Goal: Transaction & Acquisition: Purchase product/service

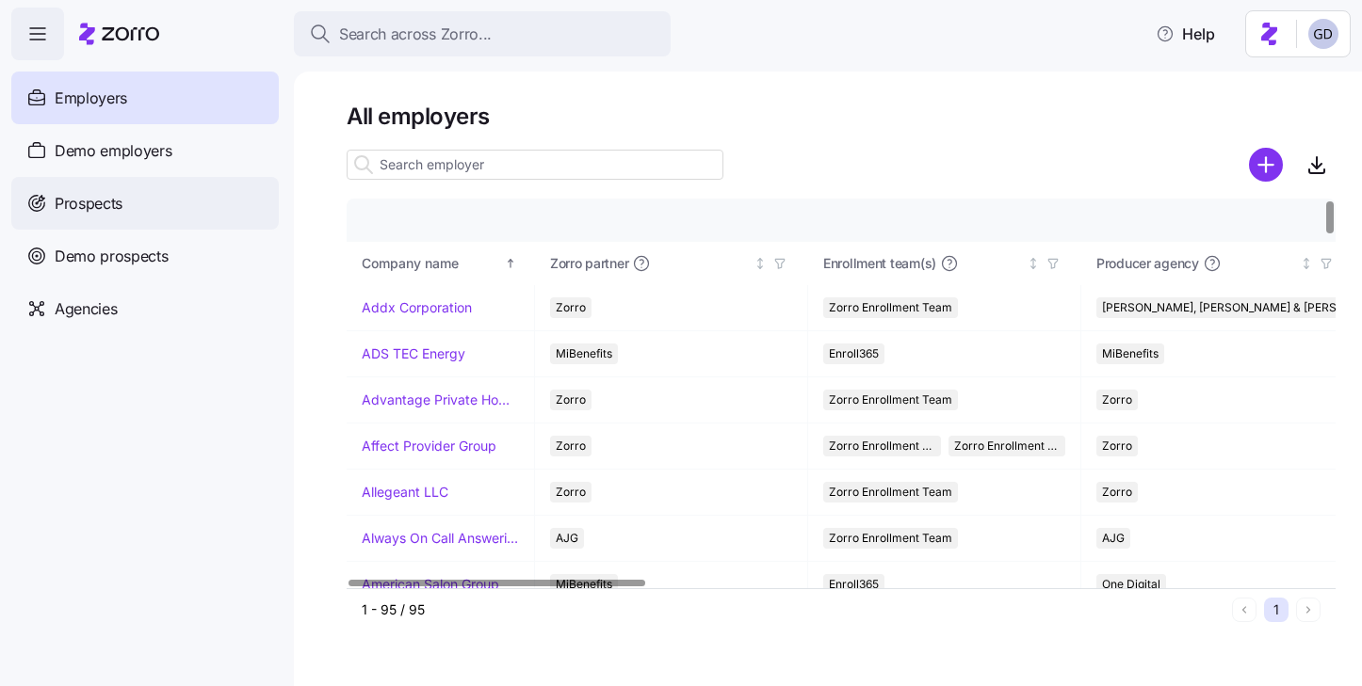
click at [95, 202] on span "Prospects" at bounding box center [89, 204] width 68 height 24
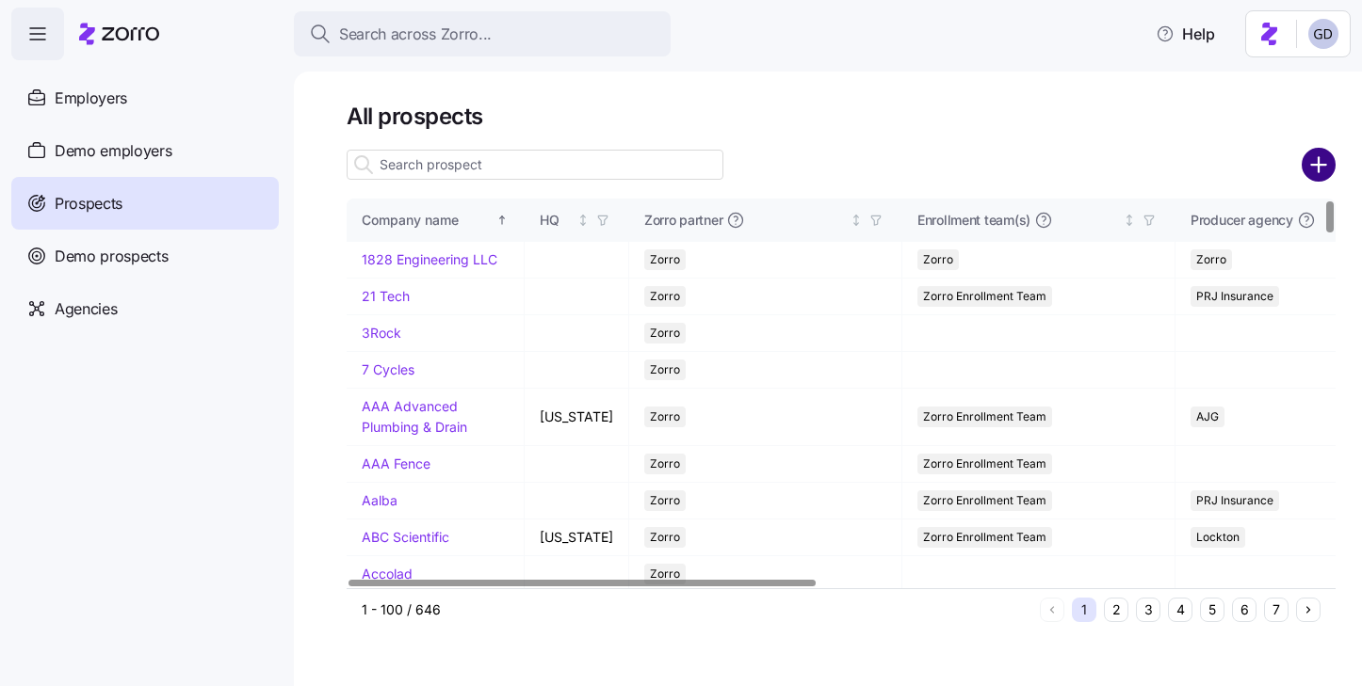
click at [1312, 168] on circle "add icon" at bounding box center [1318, 165] width 31 height 31
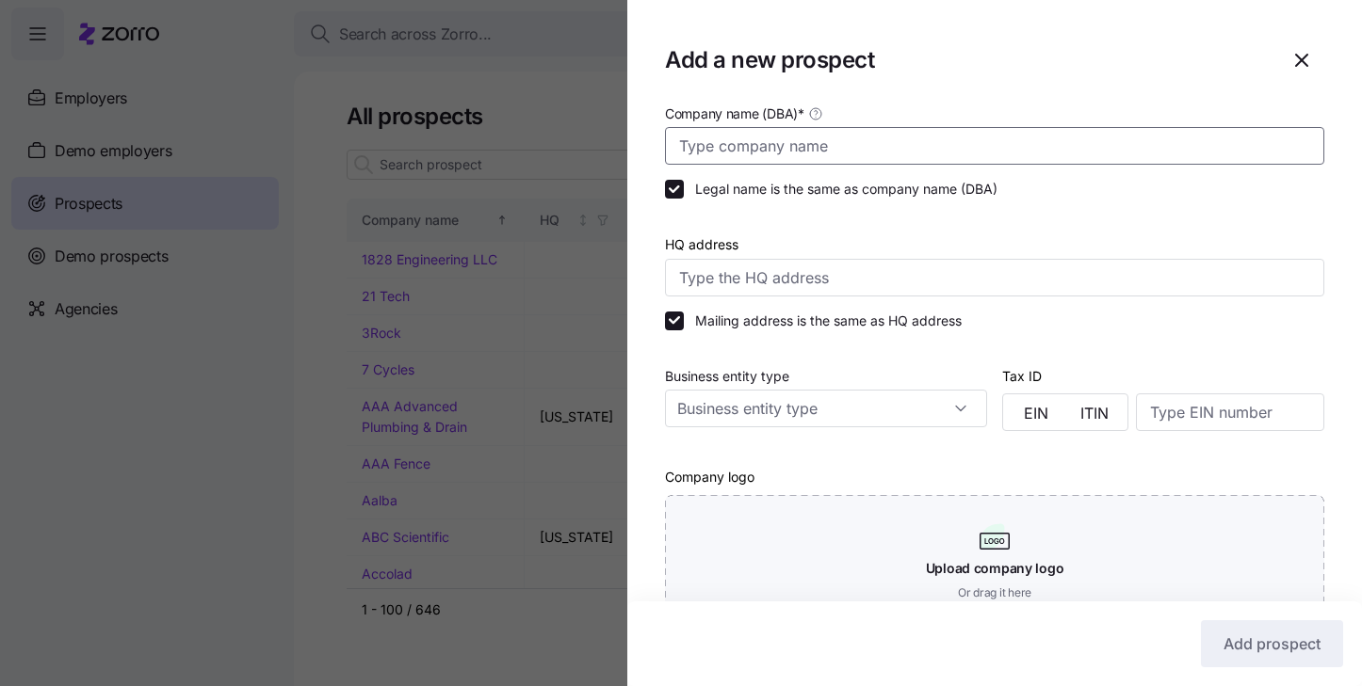
click at [834, 149] on input "Company name (DBA) *" at bounding box center [994, 146] width 659 height 38
type input "S"
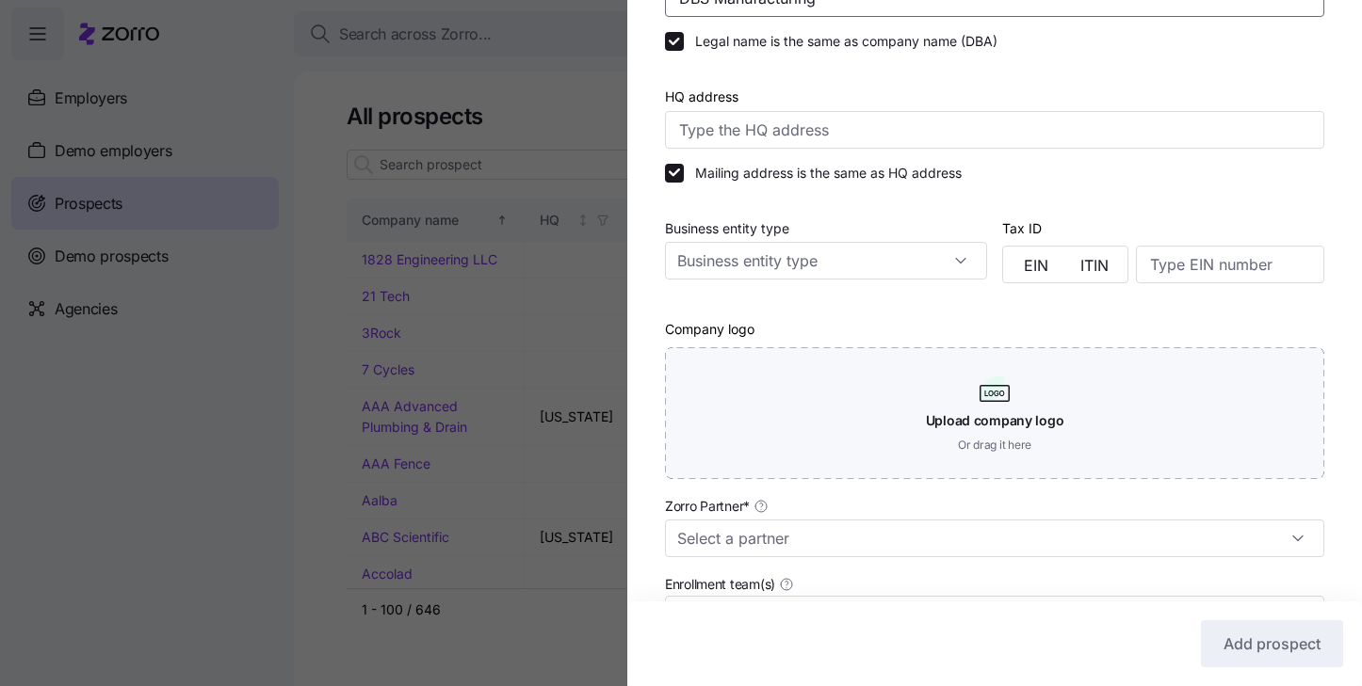
scroll to position [182, 0]
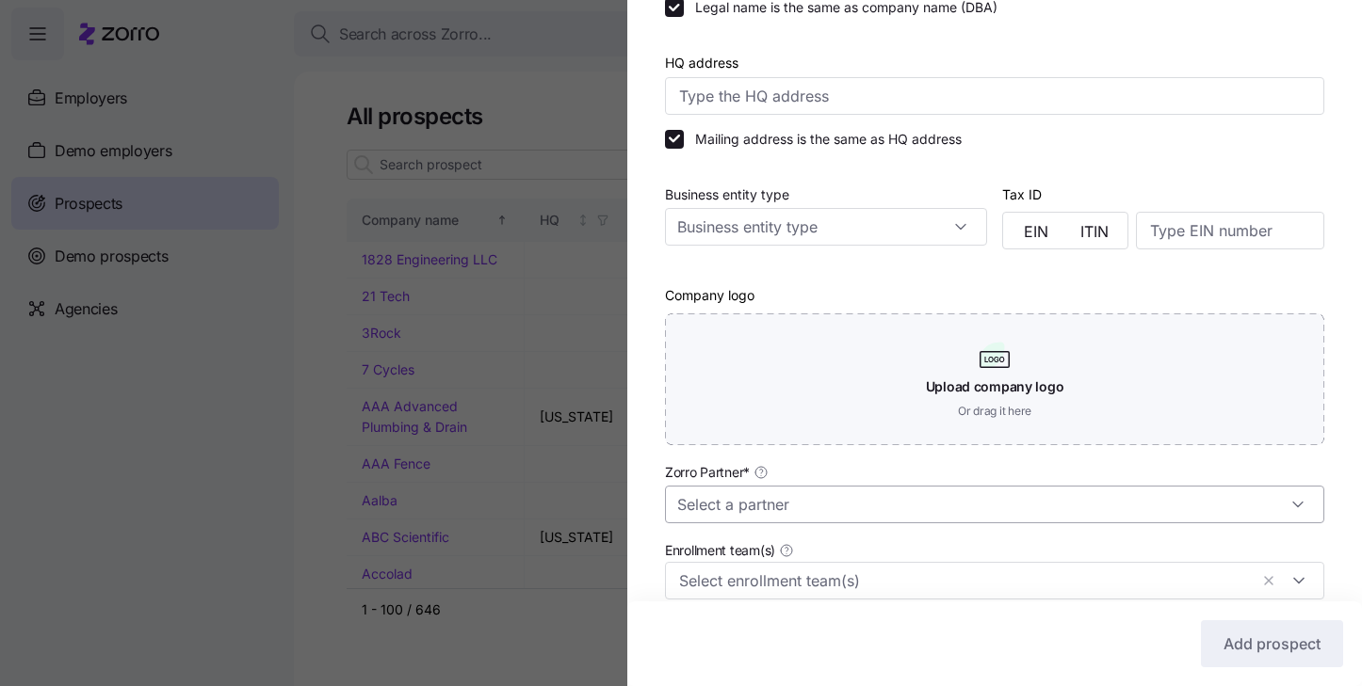
type input "DBS Manufacturing"
click at [815, 502] on input "Zorro Partner *" at bounding box center [994, 505] width 659 height 38
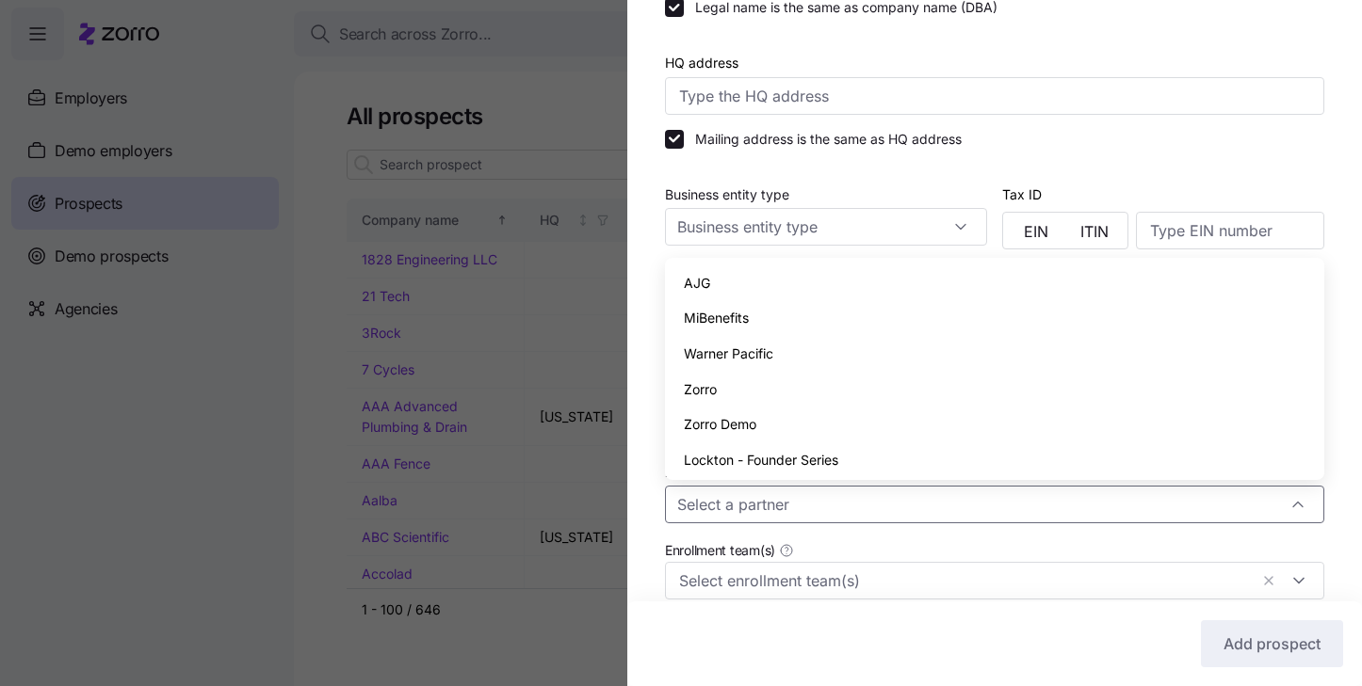
click at [744, 381] on div "Zorro" at bounding box center [994, 390] width 644 height 36
type input "Zorro"
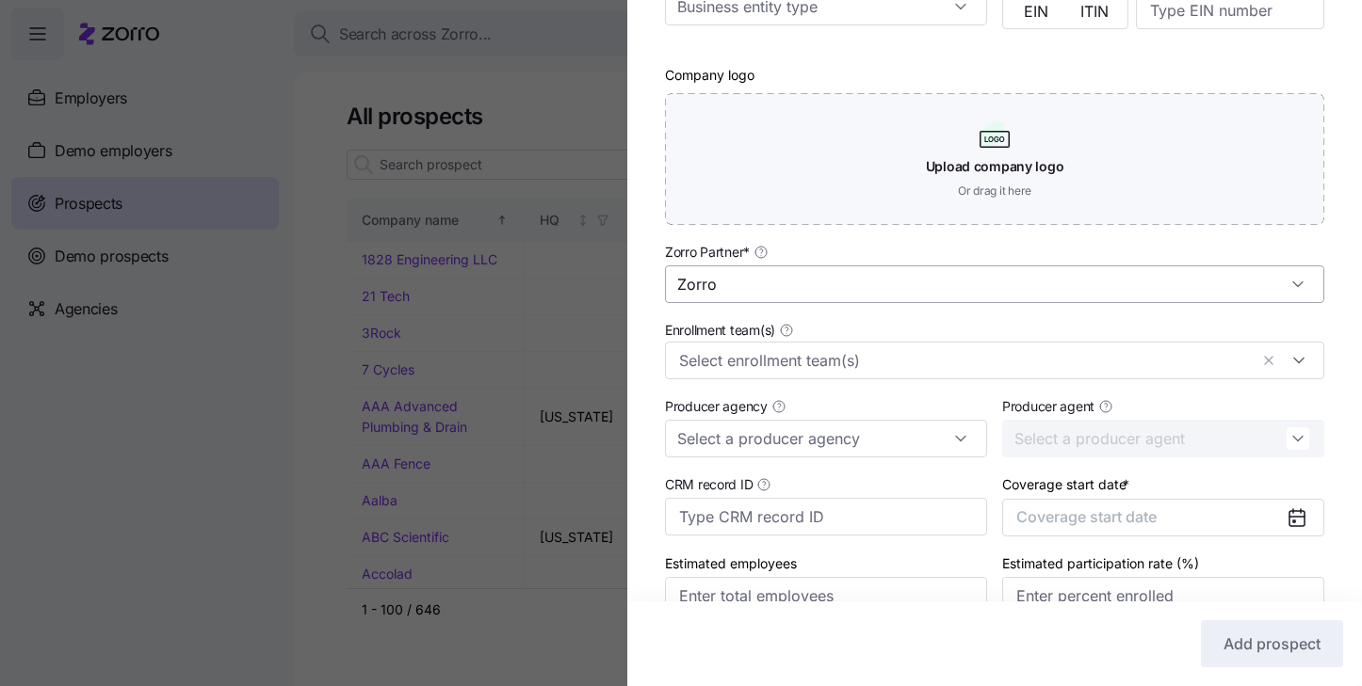
scroll to position [403, 0]
click at [828, 360] on input "Enrollment team(s)" at bounding box center [963, 359] width 569 height 24
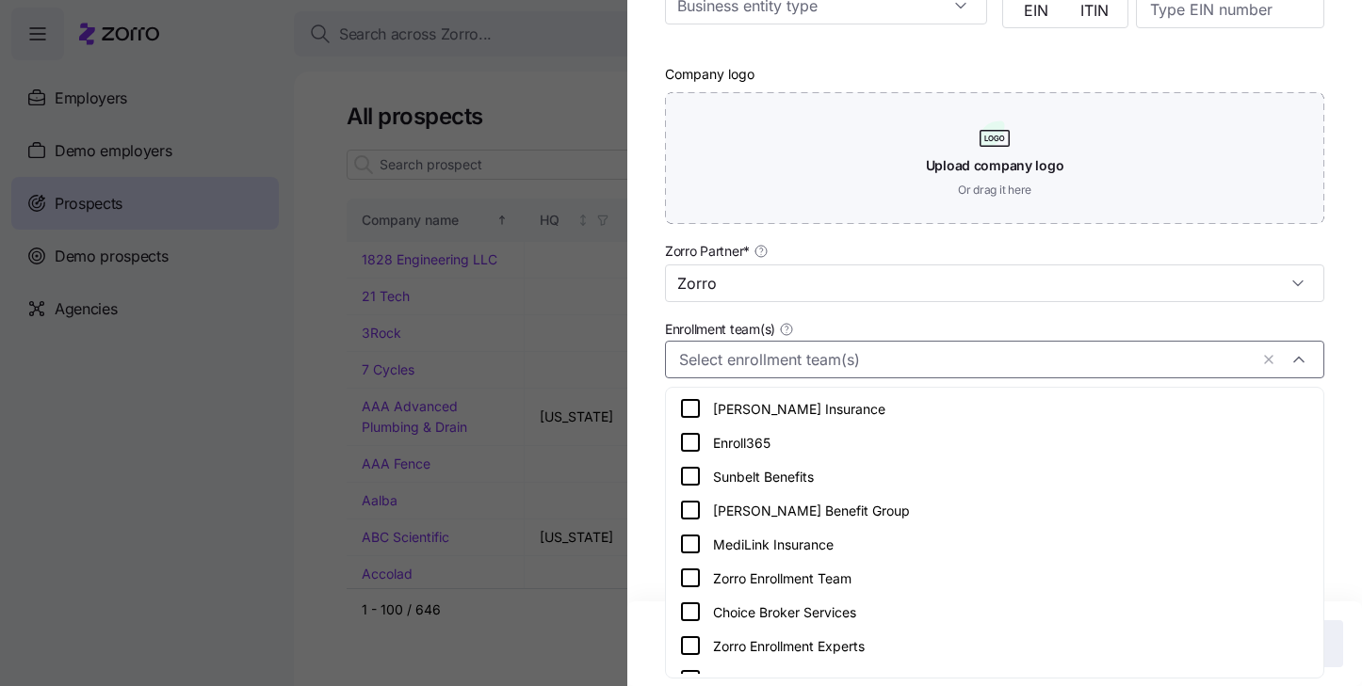
click at [696, 582] on icon at bounding box center [690, 578] width 23 height 23
click at [636, 442] on div "Company name (DBA) * DBS Manufacturing Legal name is the same as company name (…" at bounding box center [994, 175] width 735 height 953
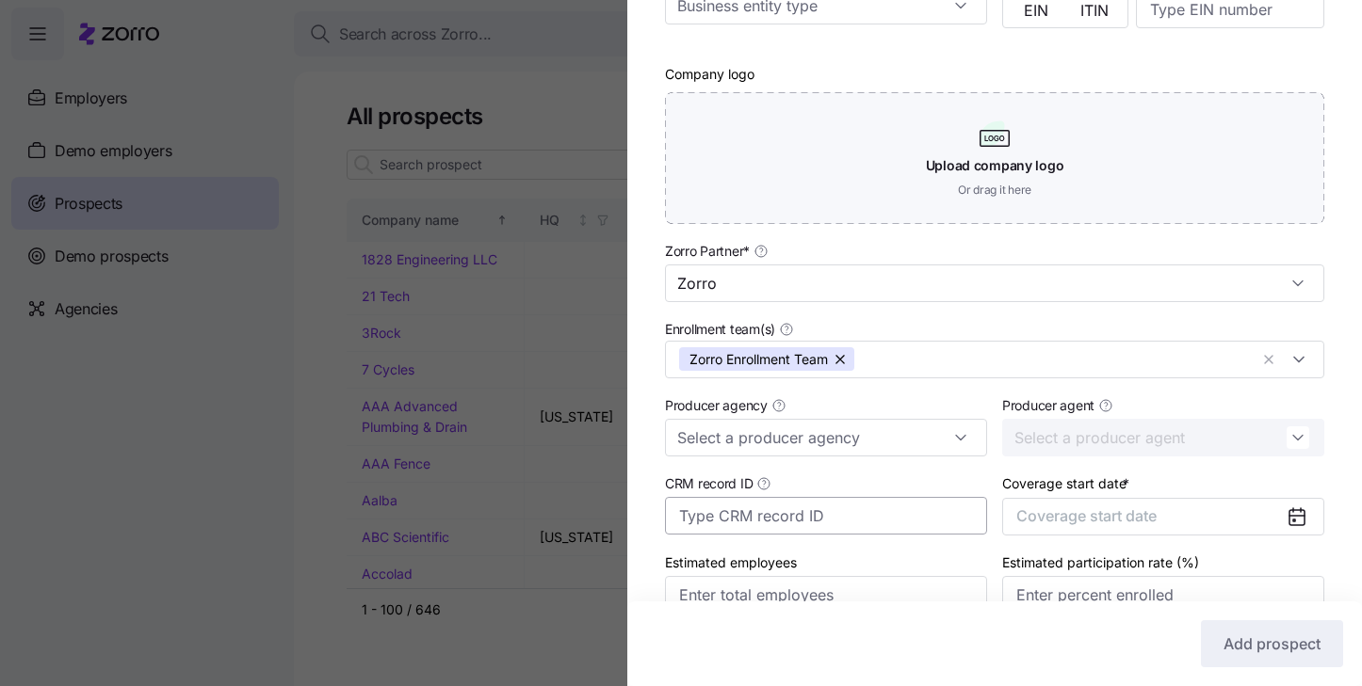
scroll to position [501, 0]
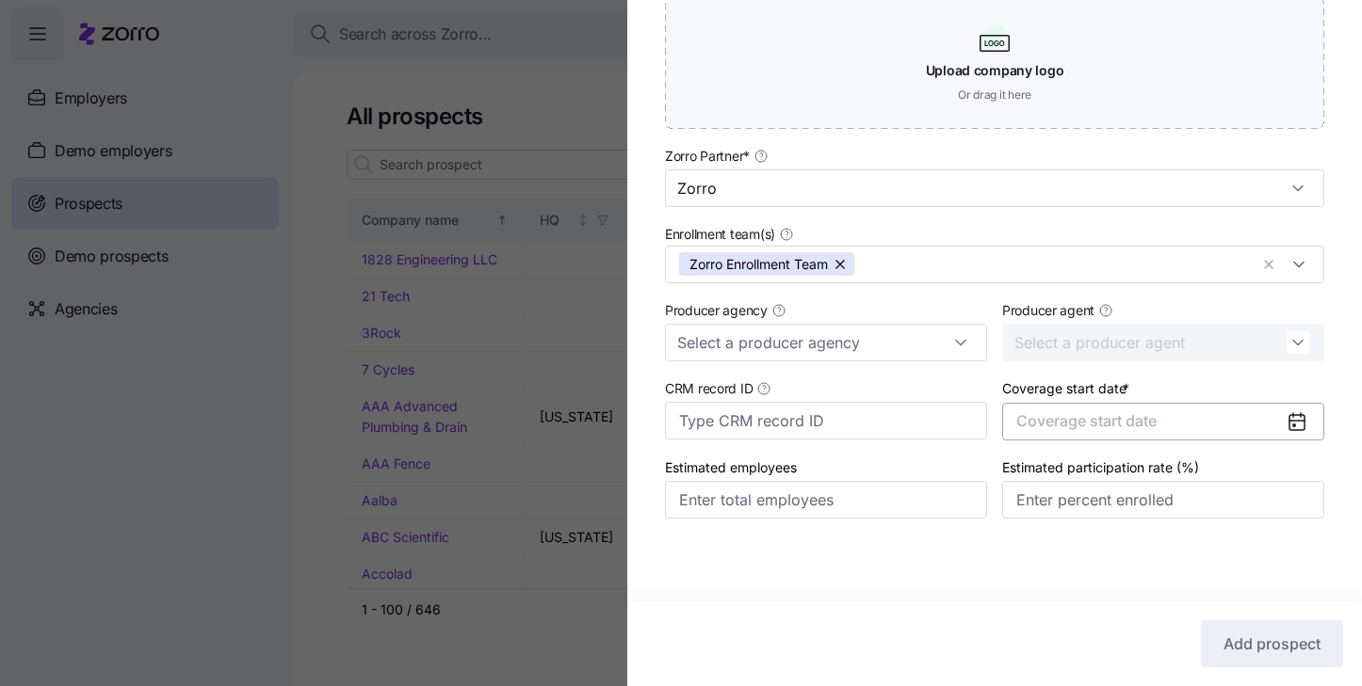
click at [1180, 424] on button "Coverage start date" at bounding box center [1163, 422] width 322 height 38
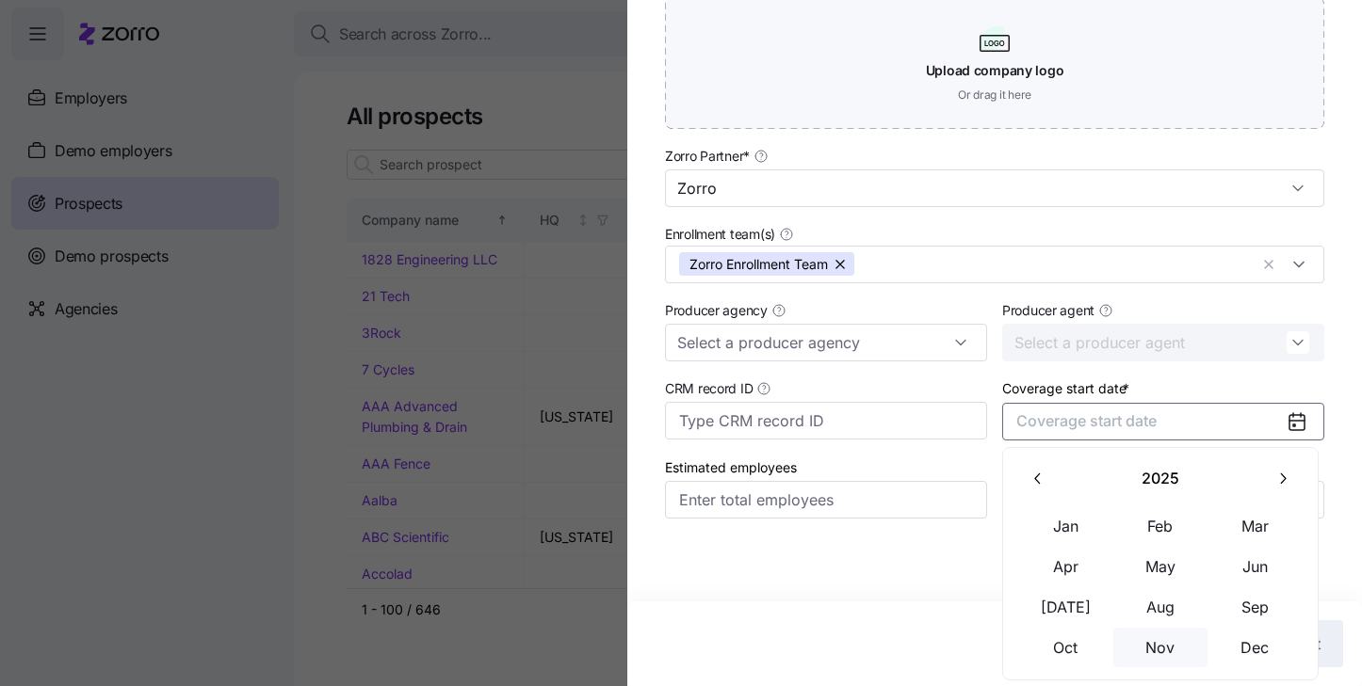
click at [1164, 660] on button "Nov" at bounding box center [1160, 648] width 94 height 40
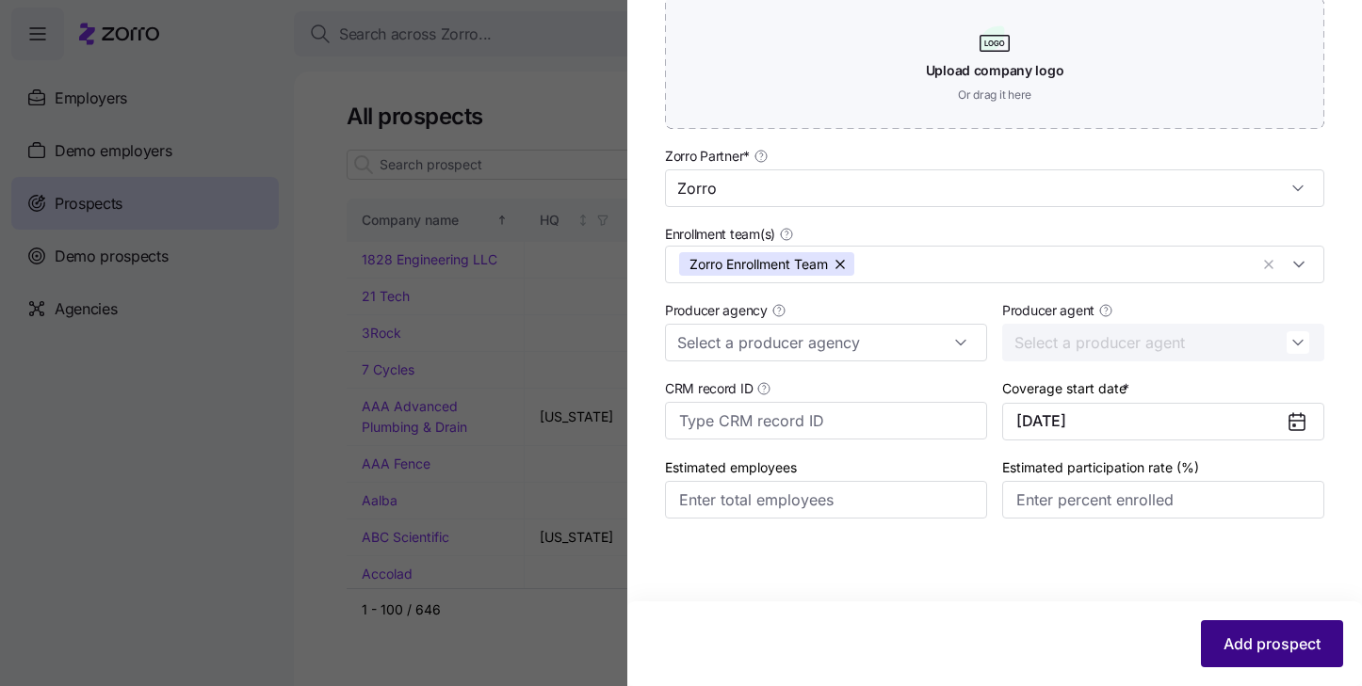
click at [1268, 646] on span "Add prospect" at bounding box center [1271, 644] width 97 height 23
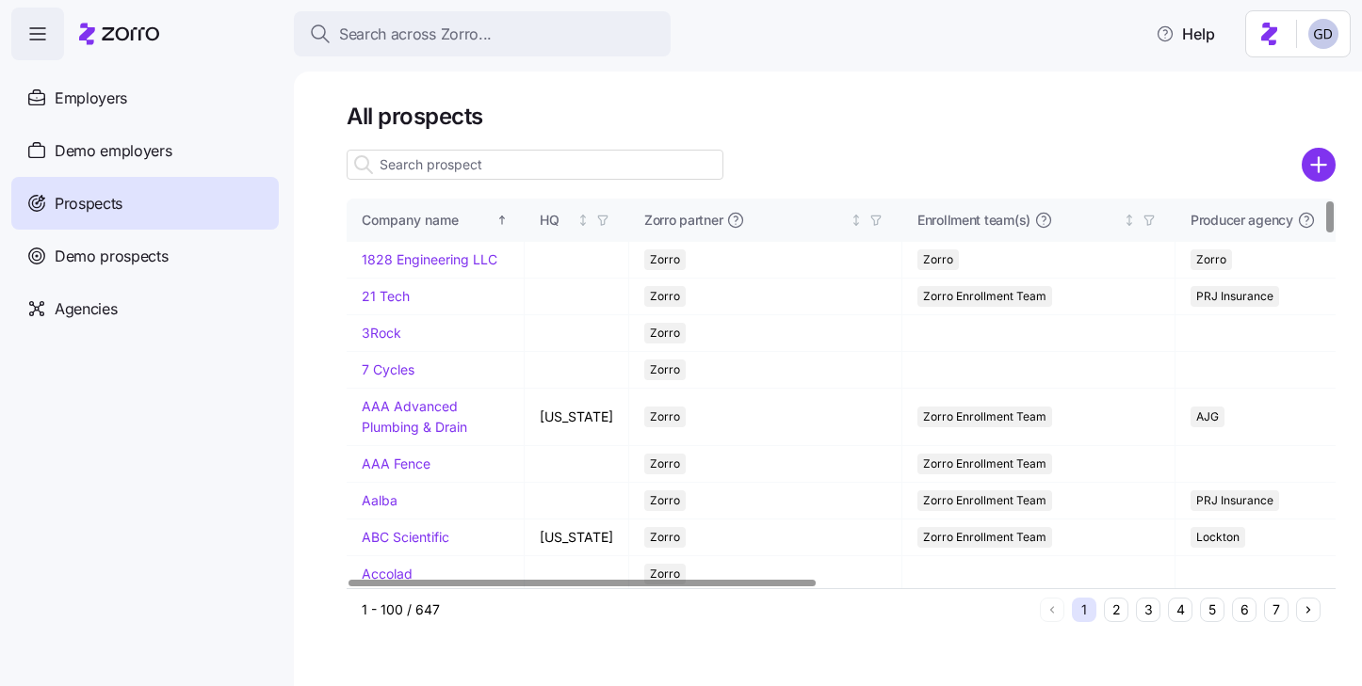
click at [634, 163] on input at bounding box center [535, 165] width 377 height 30
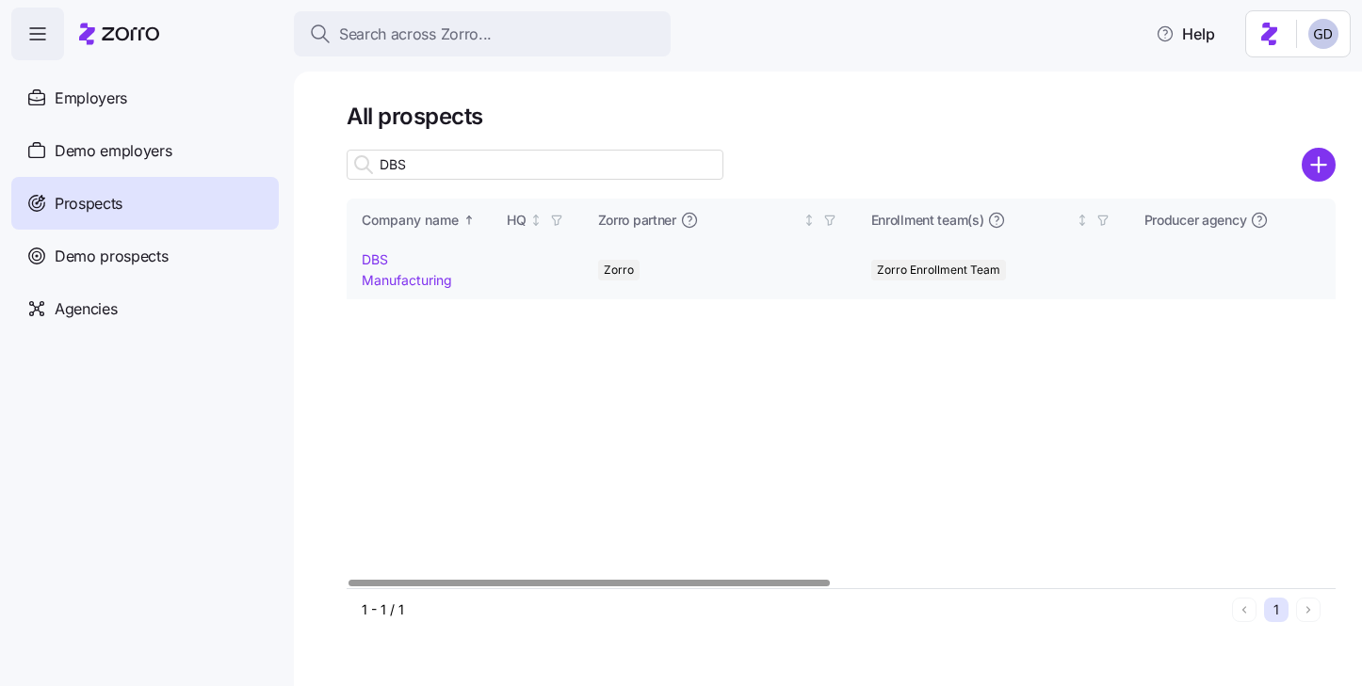
type input "DBS"
click at [350, 282] on td "DBS Manufacturing" at bounding box center [419, 270] width 145 height 57
click at [390, 282] on link "DBS Manufacturing" at bounding box center [407, 269] width 90 height 37
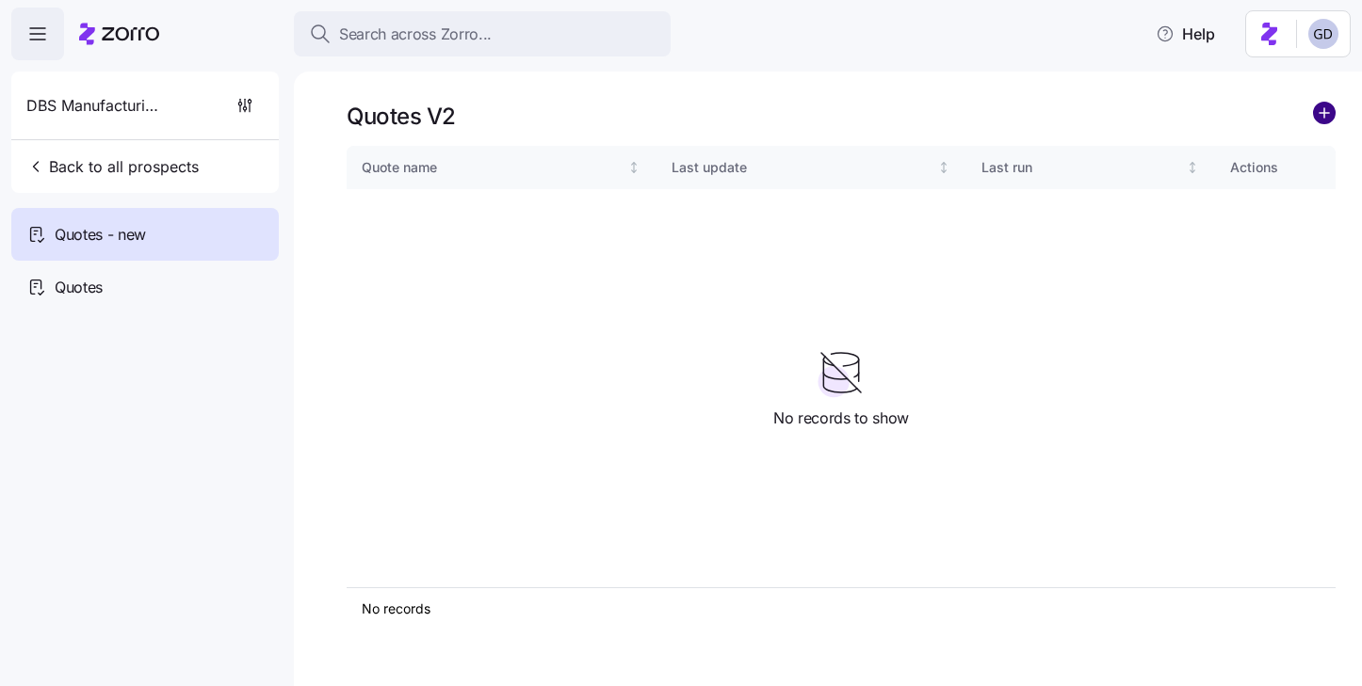
click at [1318, 118] on circle "add icon" at bounding box center [1324, 113] width 21 height 21
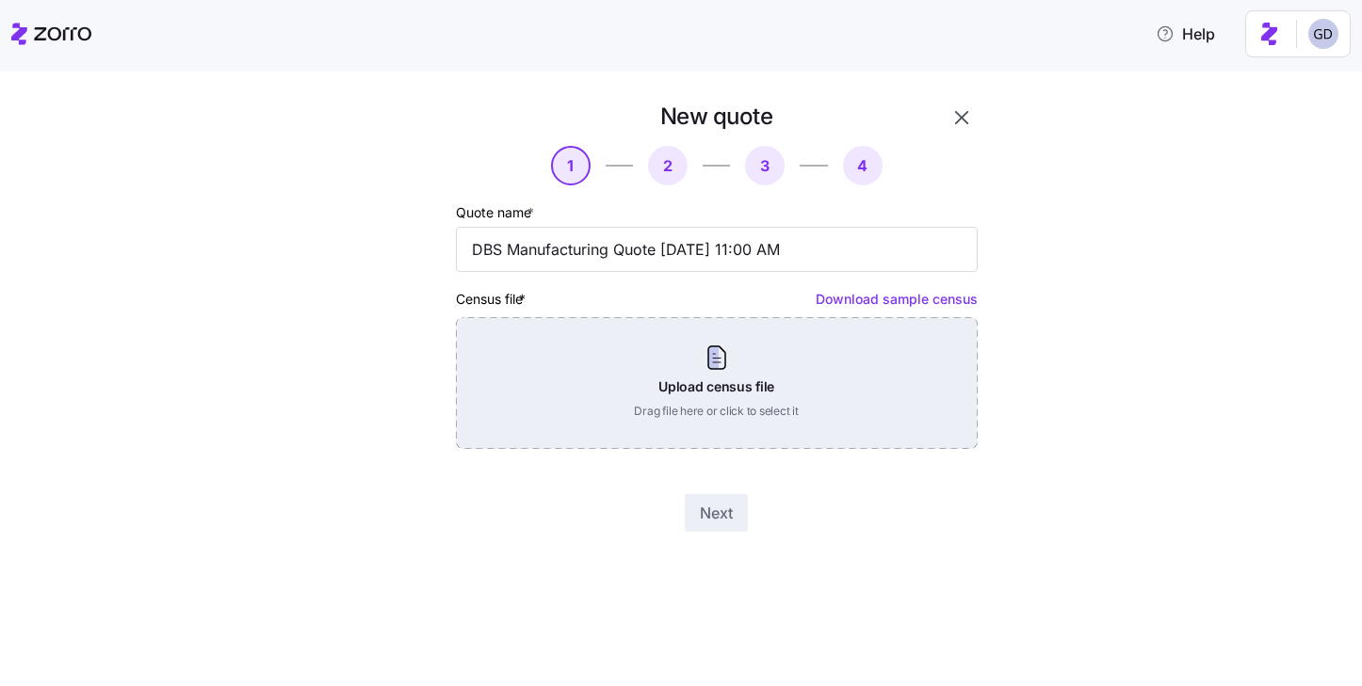
click at [724, 363] on div "Upload census file Drag file here or click to select it" at bounding box center [717, 383] width 522 height 132
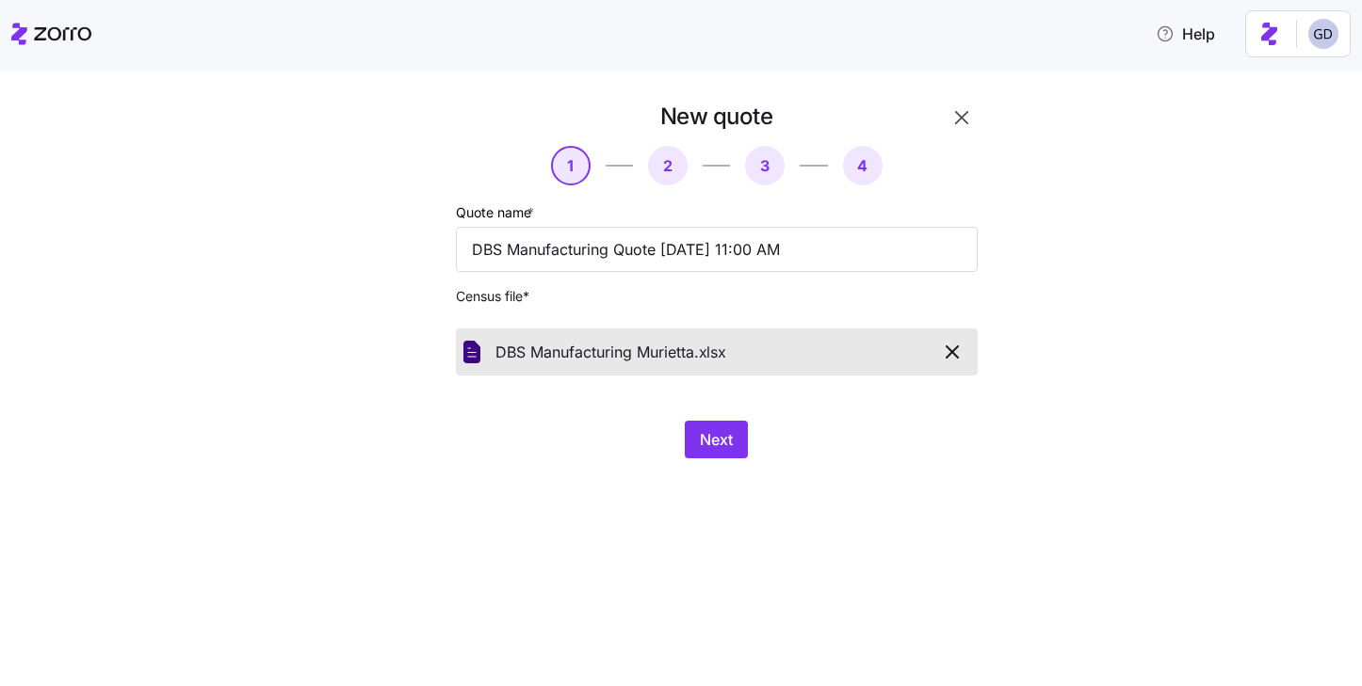
click at [702, 460] on div "New quote 1 2 3 4 Quote name * DBS Manufacturing Quote 09/12/2025 11:00 AM Cens…" at bounding box center [693, 292] width 659 height 380
click at [703, 451] on span "Next" at bounding box center [716, 439] width 33 height 23
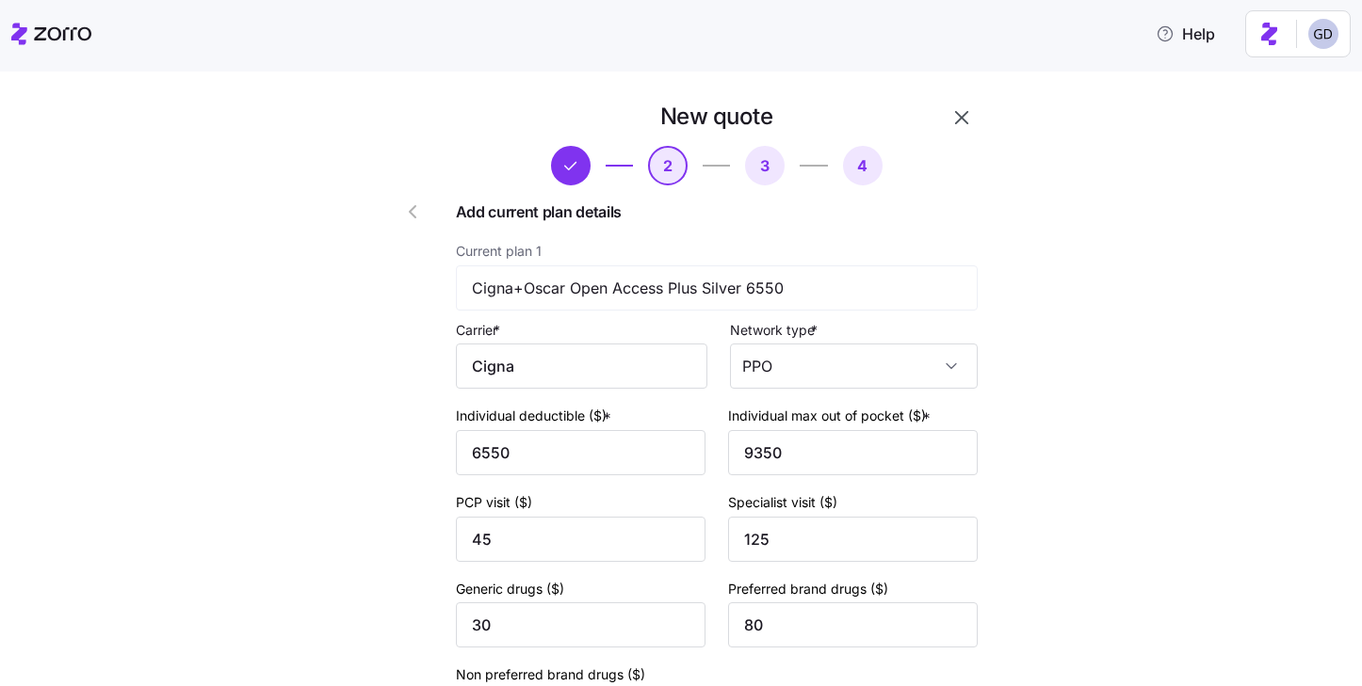
scroll to position [236, 0]
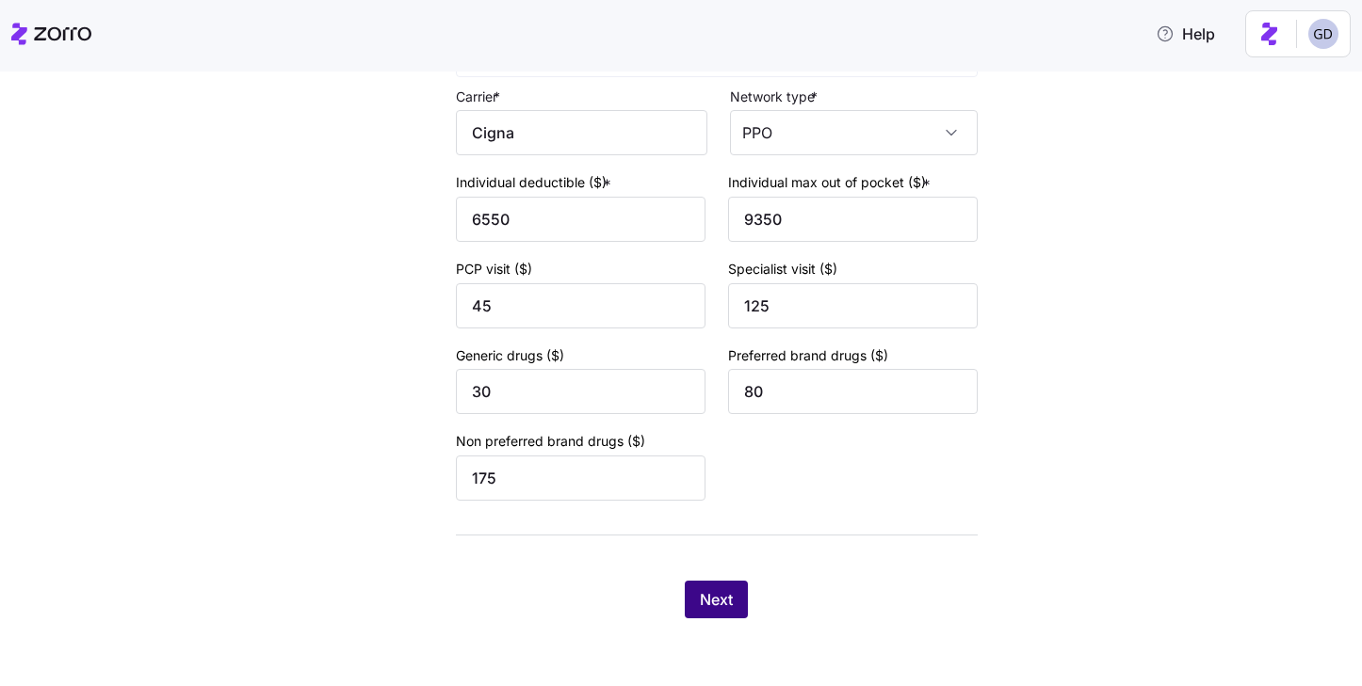
click at [730, 593] on span "Next" at bounding box center [716, 600] width 33 height 23
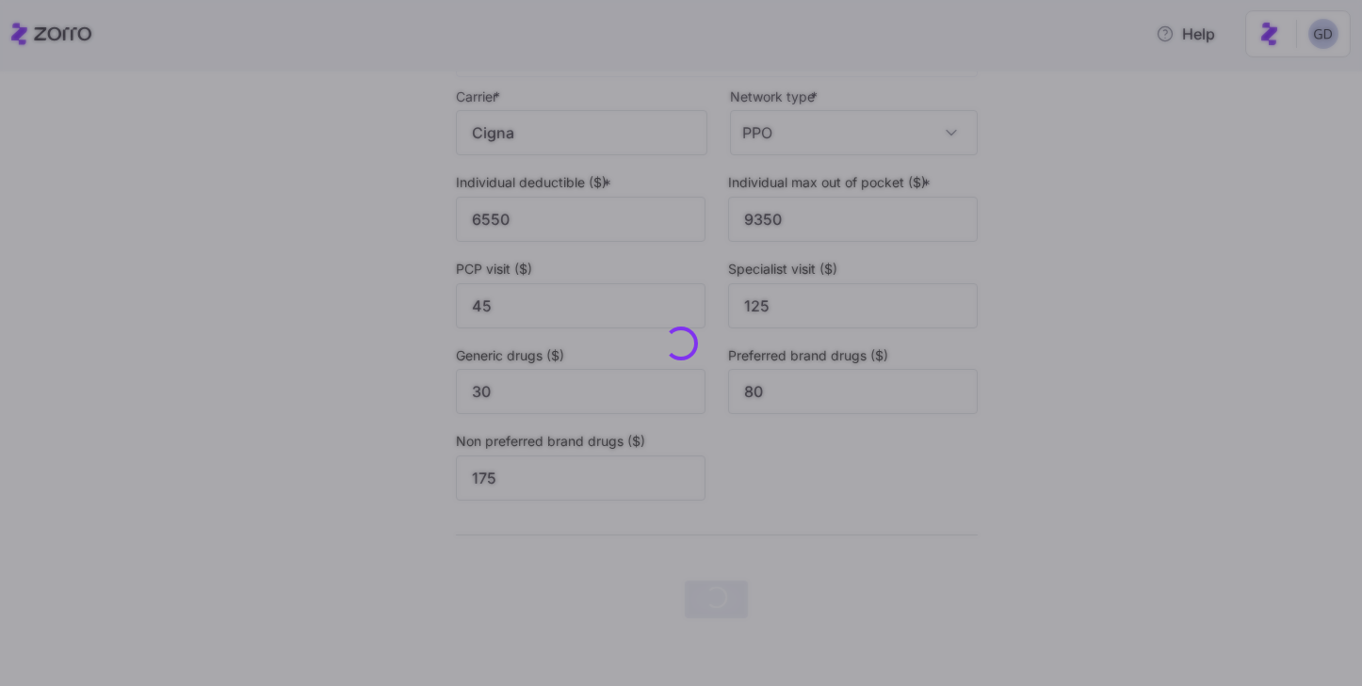
scroll to position [0, 0]
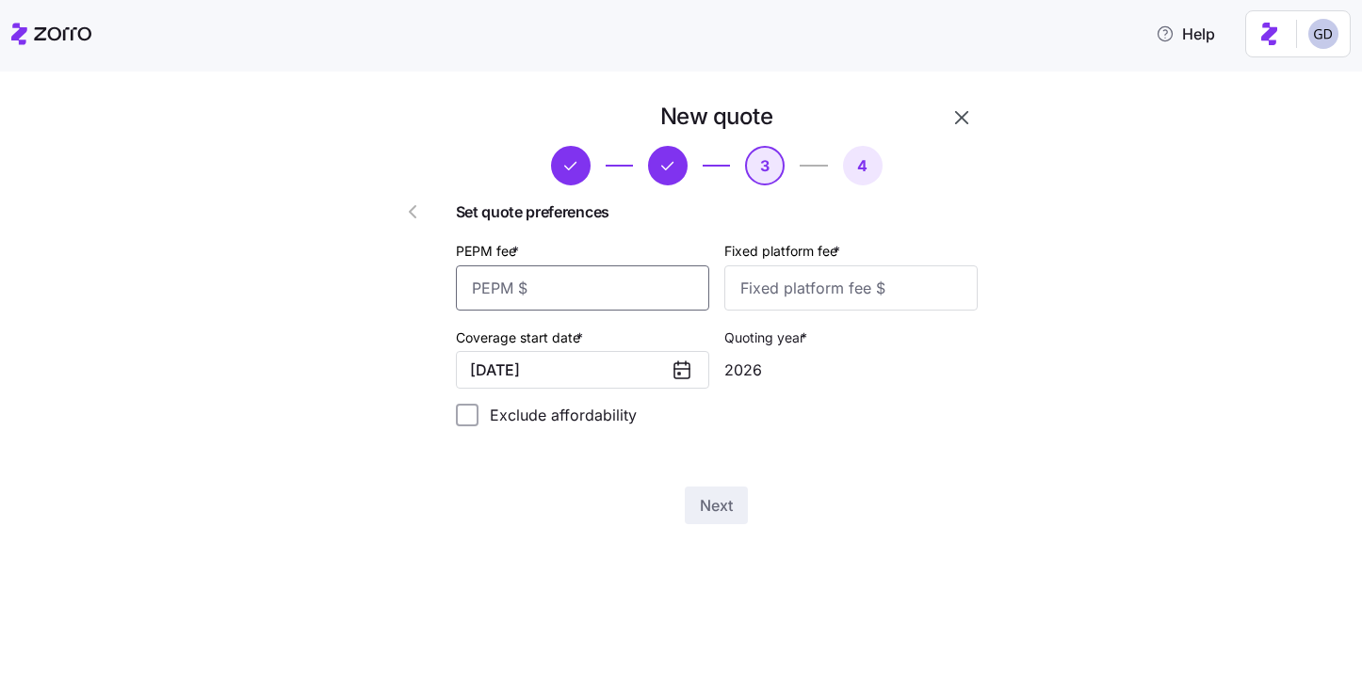
click at [631, 295] on input "PEPM fee *" at bounding box center [582, 288] width 253 height 45
type input "50"
type input "100"
click at [607, 299] on input "50" at bounding box center [582, 288] width 253 height 45
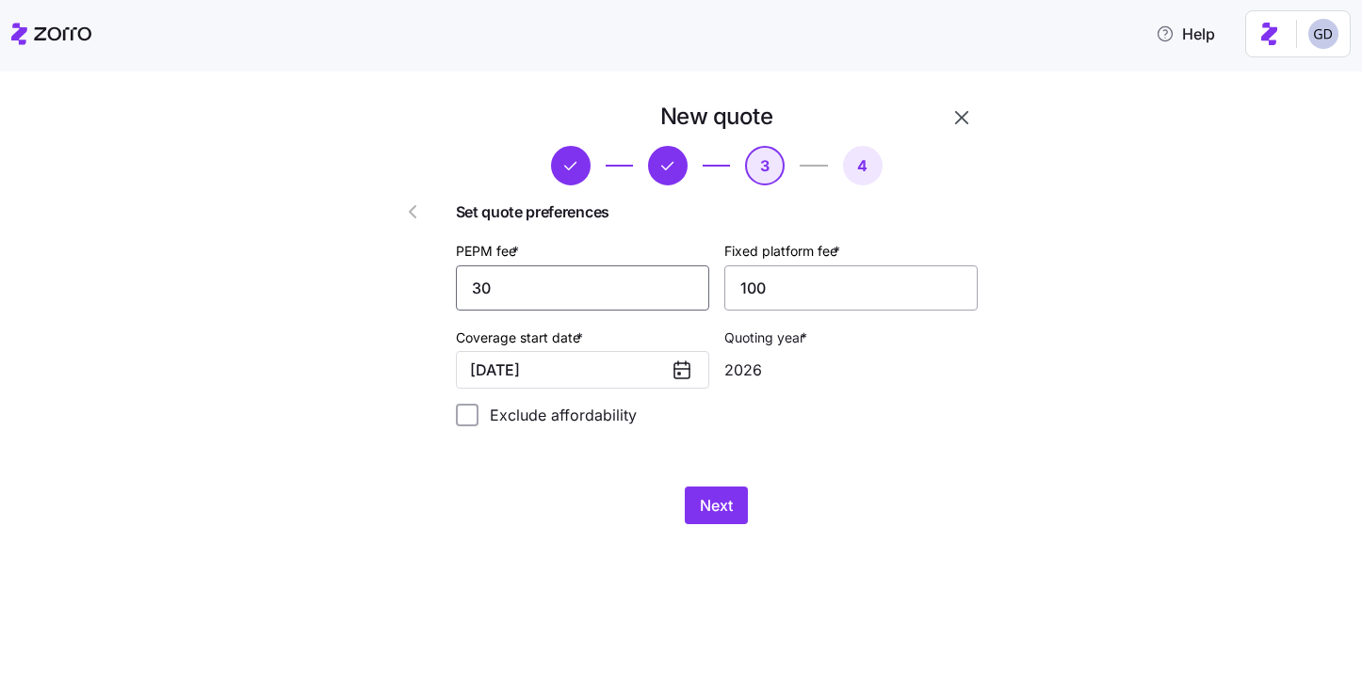
type input "30"
click at [851, 291] on input "100" at bounding box center [850, 288] width 253 height 45
type input "1000"
click at [735, 503] on button "Next" at bounding box center [716, 506] width 63 height 38
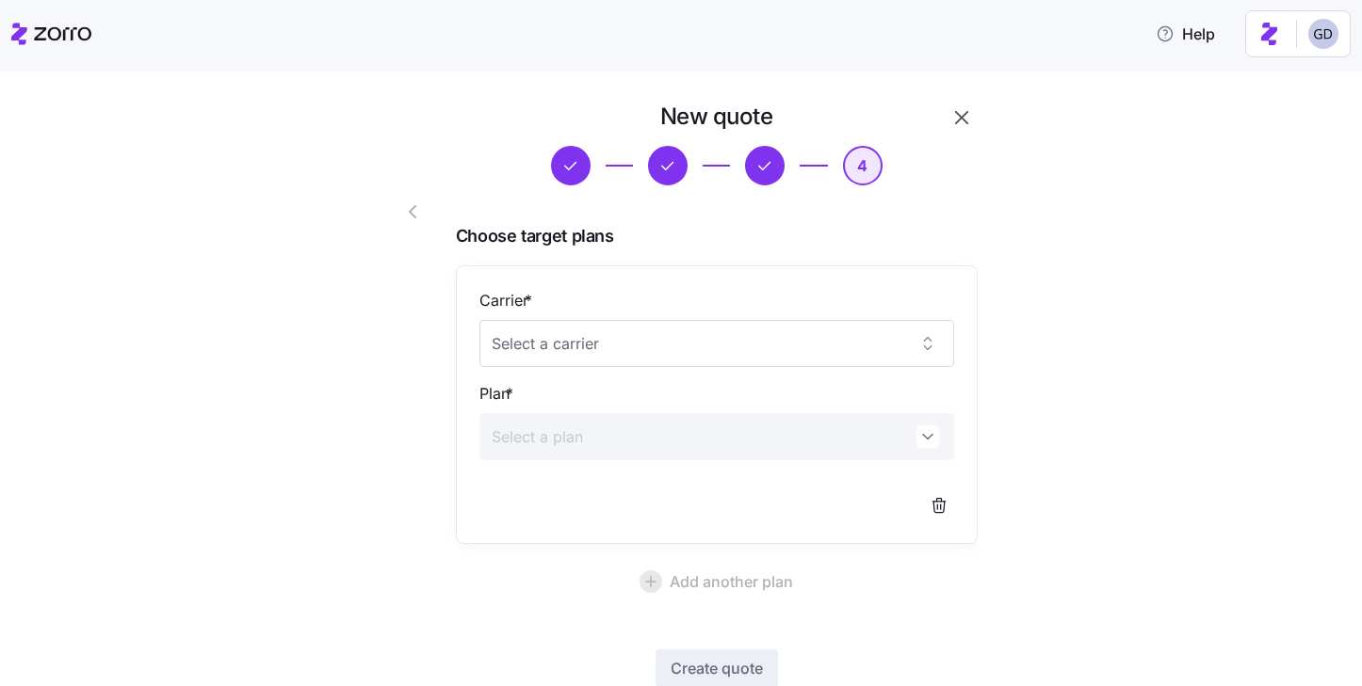
scroll to position [124, 0]
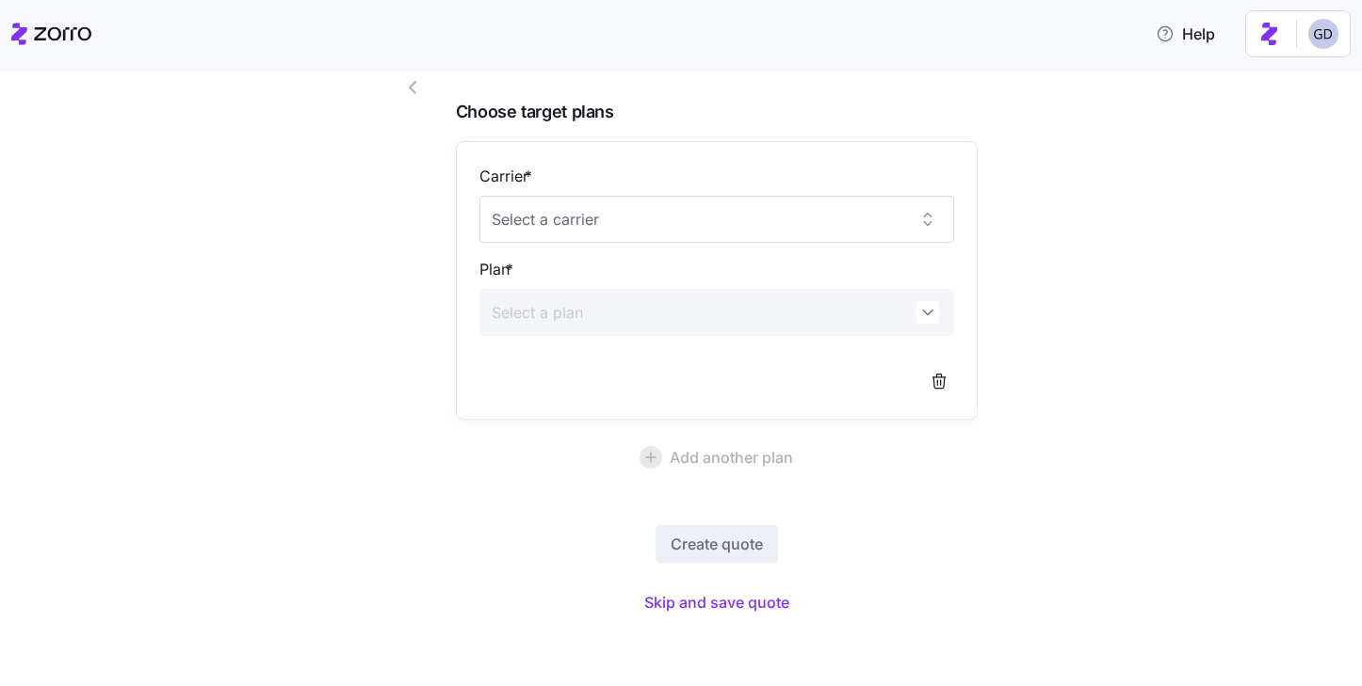
click at [699, 637] on div "New quote 4 Choose target plans Carrier * Plan * Add another plan Create quote …" at bounding box center [693, 309] width 659 height 665
click at [700, 615] on button "Skip and save quote" at bounding box center [716, 603] width 175 height 34
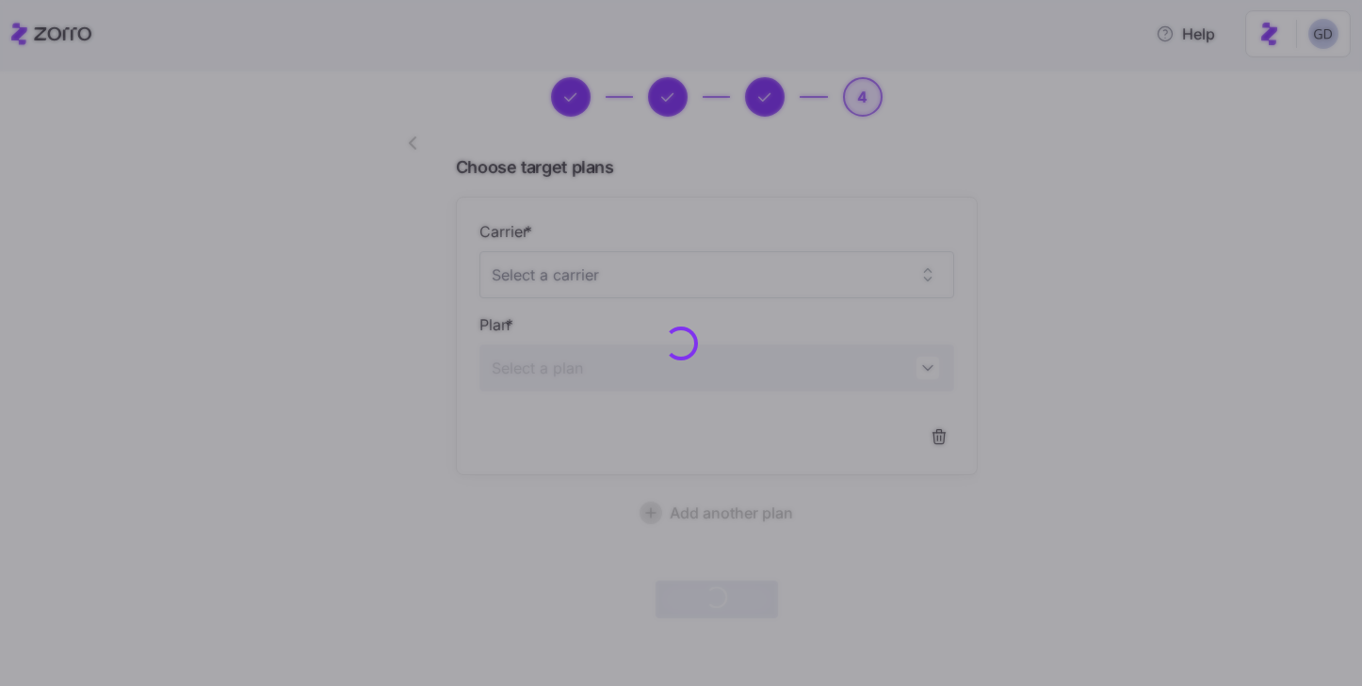
scroll to position [68, 0]
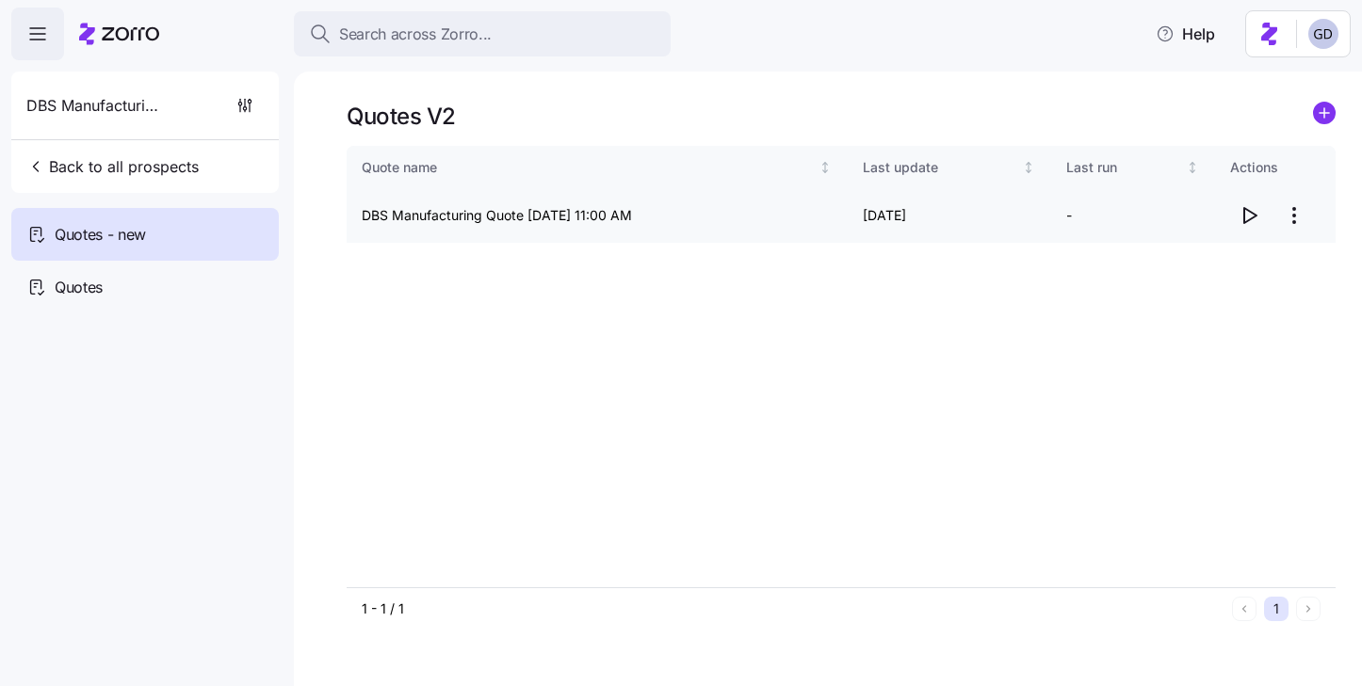
click at [1245, 214] on icon "button" at bounding box center [1248, 215] width 23 height 23
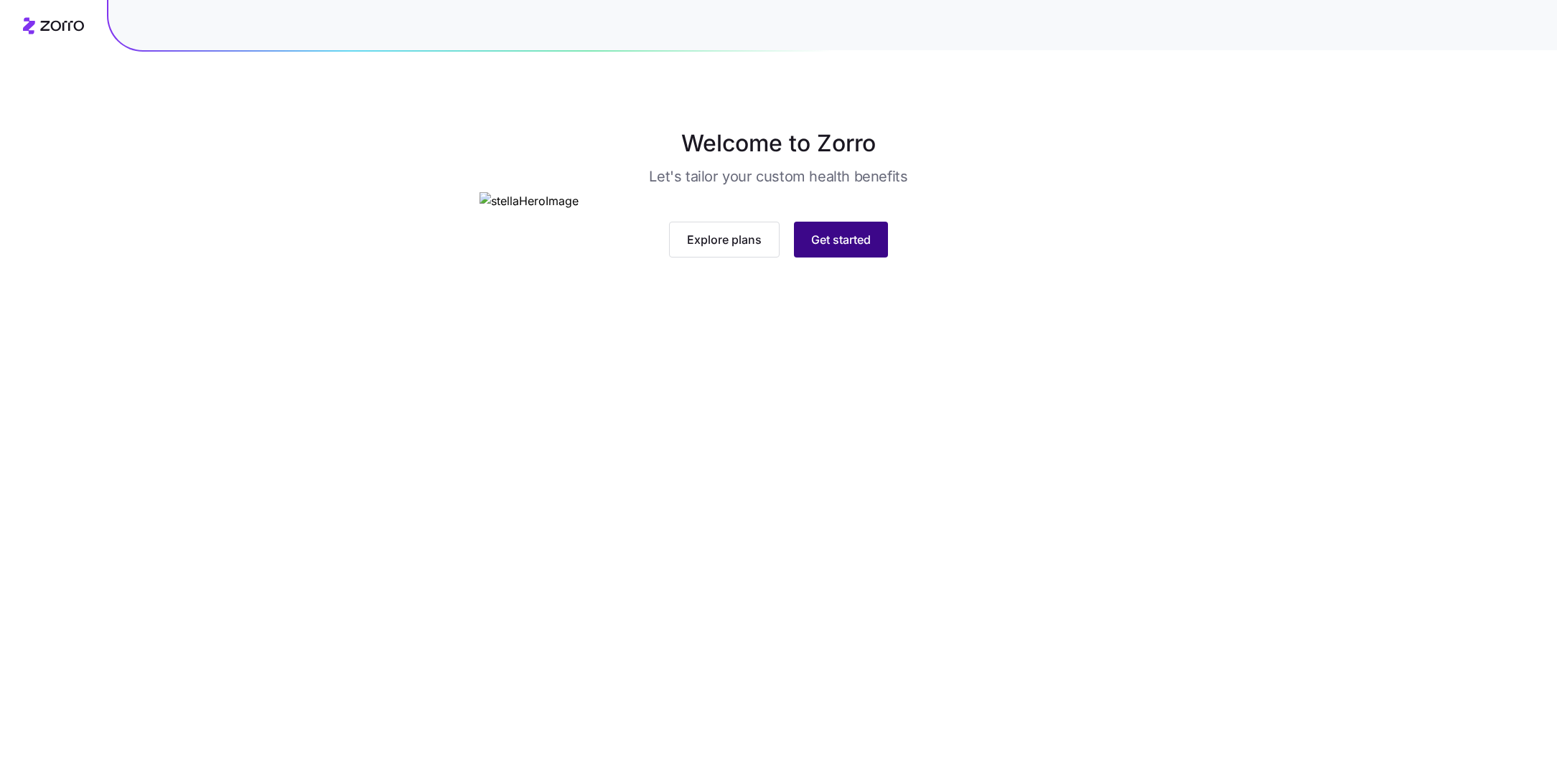
click at [854, 248] on span "Get started" at bounding box center [841, 239] width 59 height 18
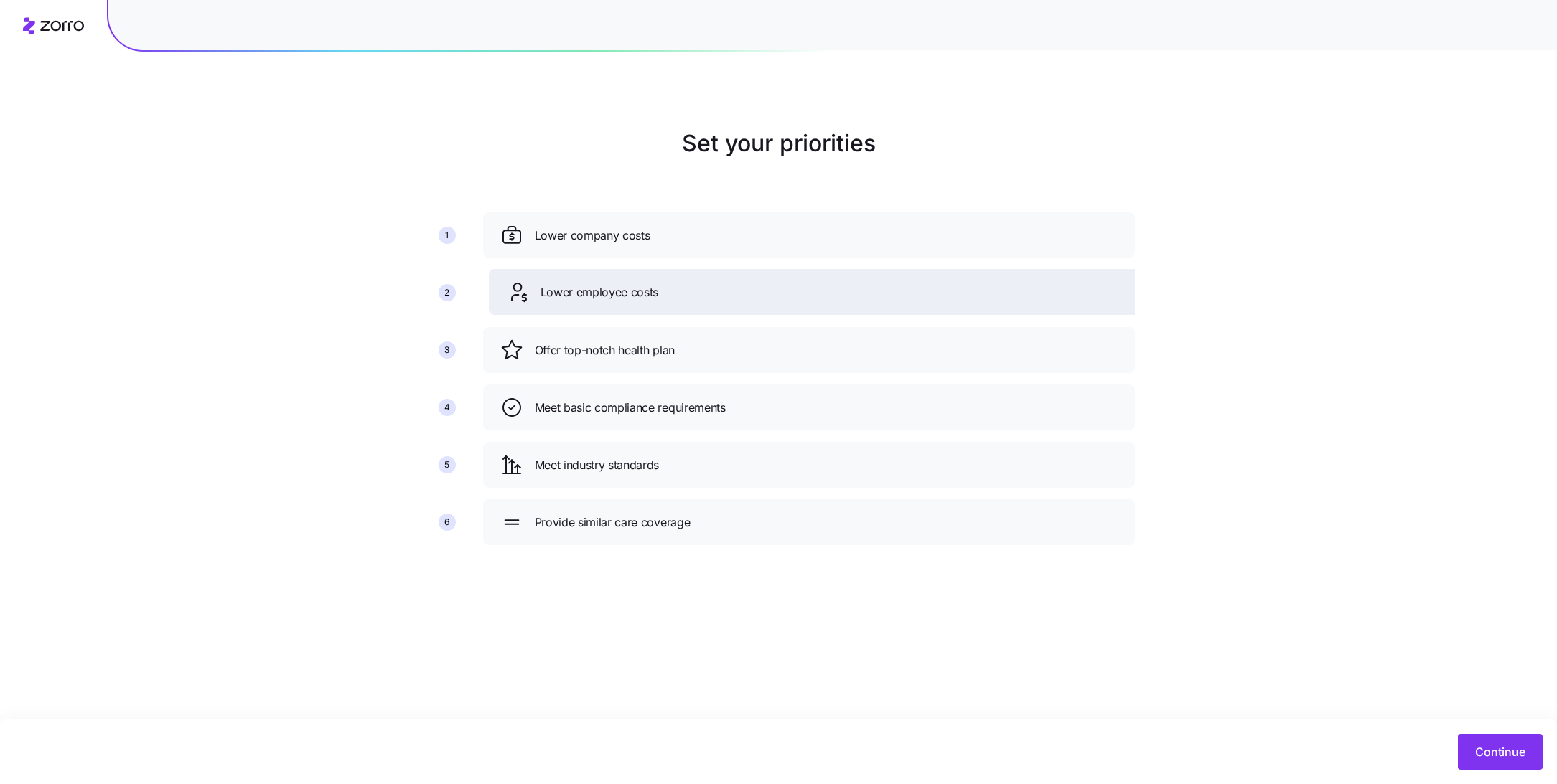
drag, startPoint x: 654, startPoint y: 336, endPoint x: 661, endPoint y: 277, distance: 59.4
click at [661, 277] on div "Lower employee costs" at bounding box center [814, 292] width 652 height 46
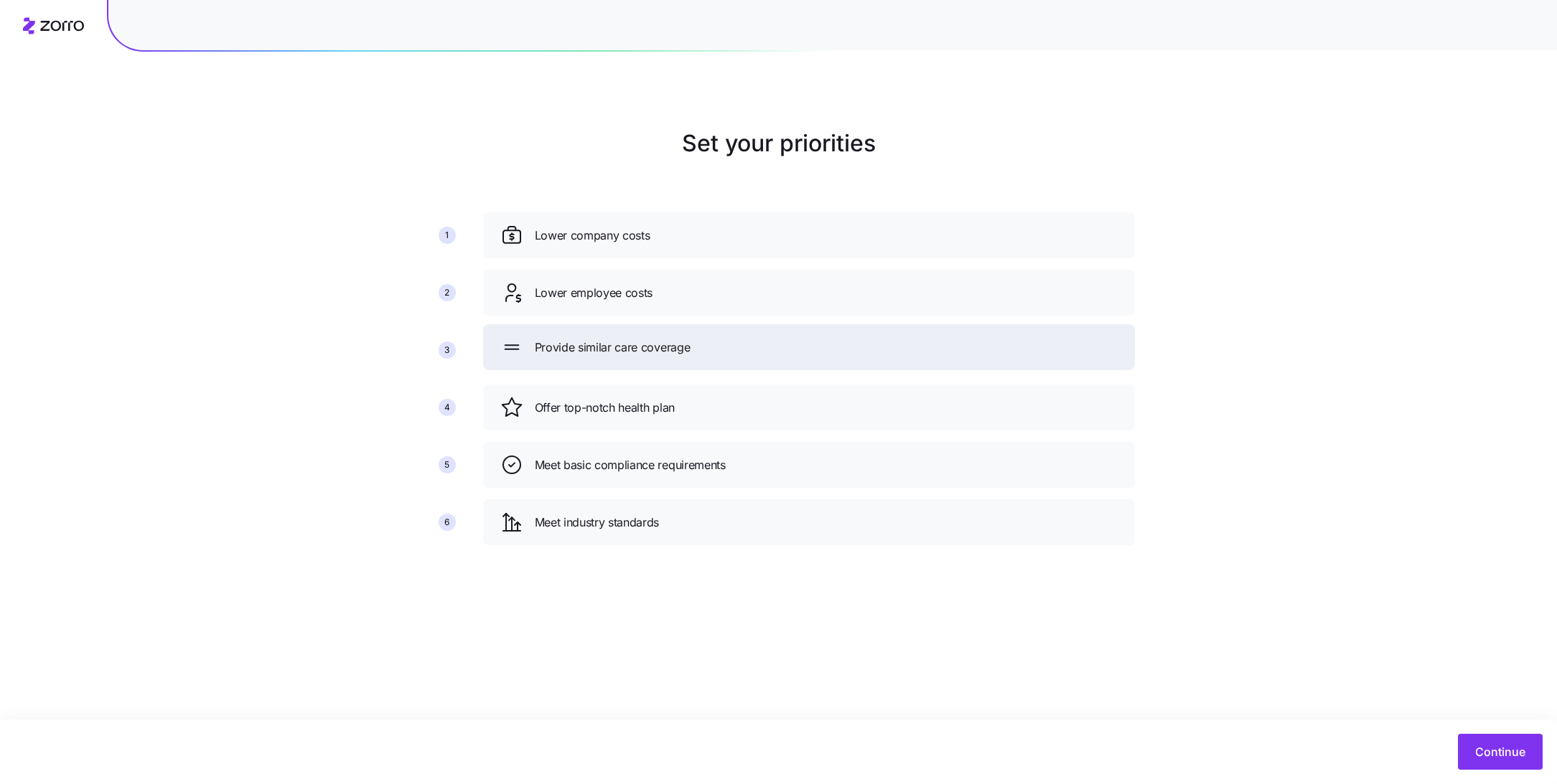
drag, startPoint x: 649, startPoint y: 523, endPoint x: 649, endPoint y: 347, distance: 176.0
click at [649, 347] on span "Provide similar care coverage" at bounding box center [613, 347] width 155 height 18
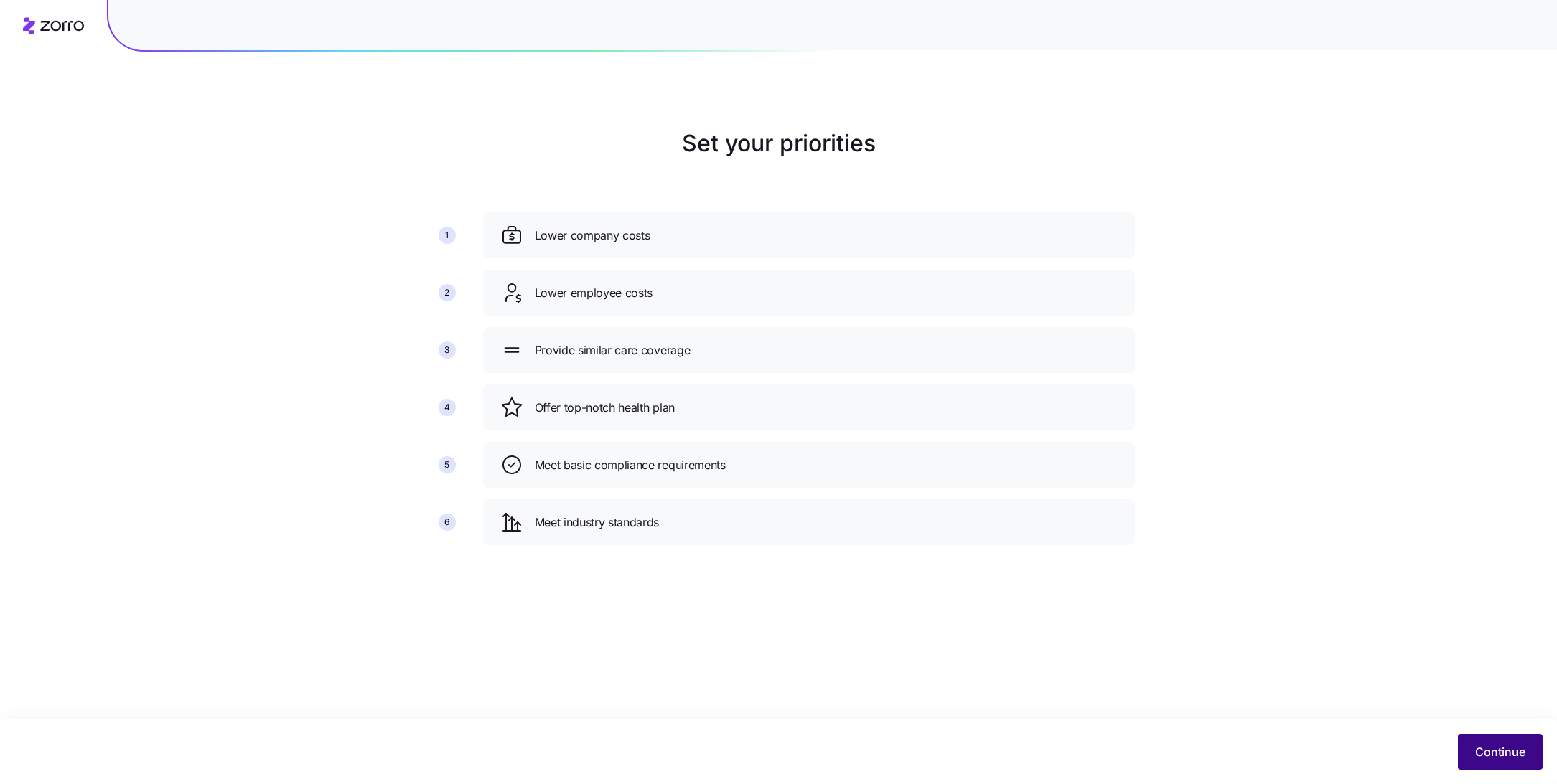
click at [1501, 763] on button "Continue" at bounding box center [1500, 751] width 85 height 36
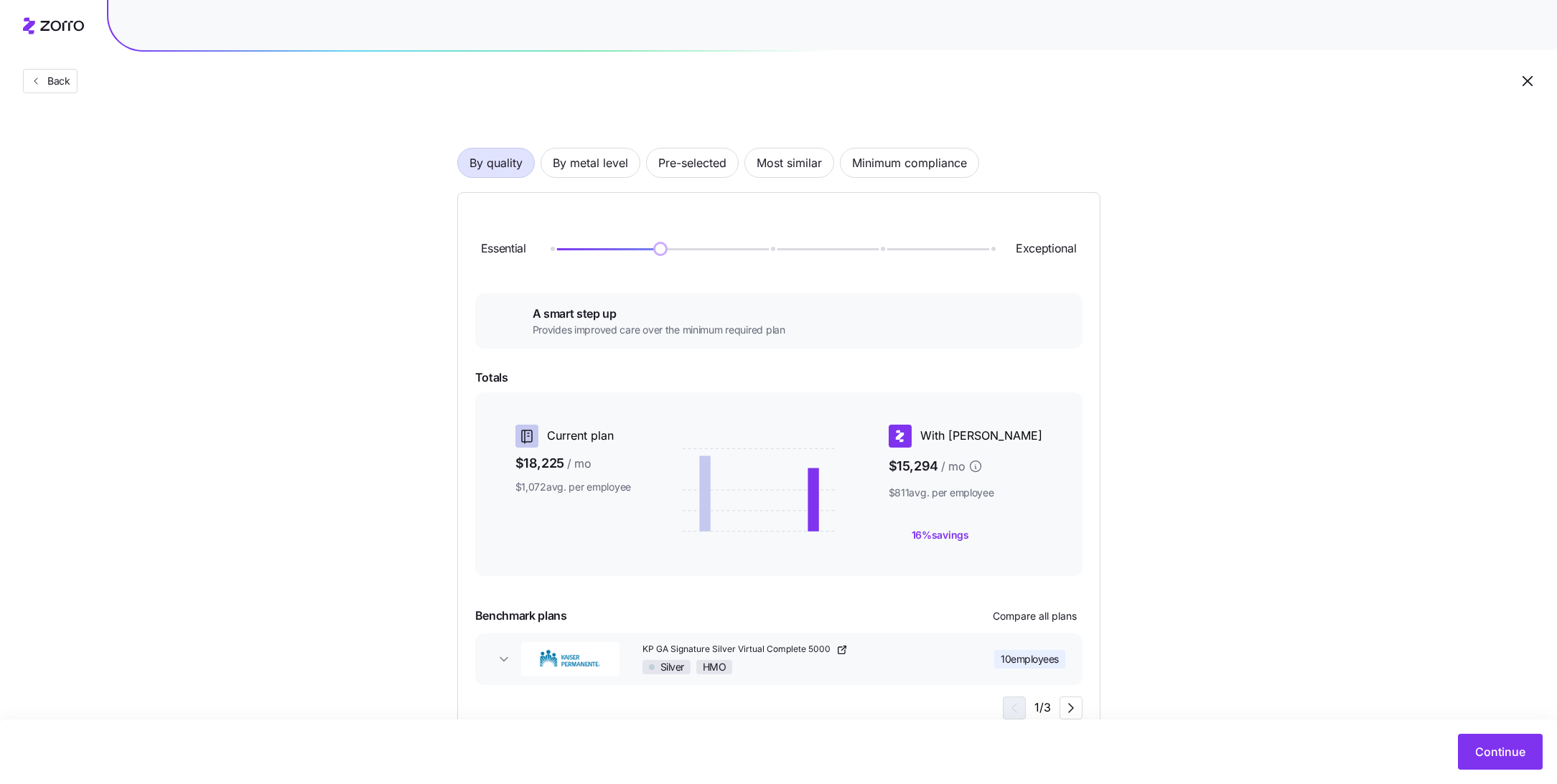
scroll to position [108, 0]
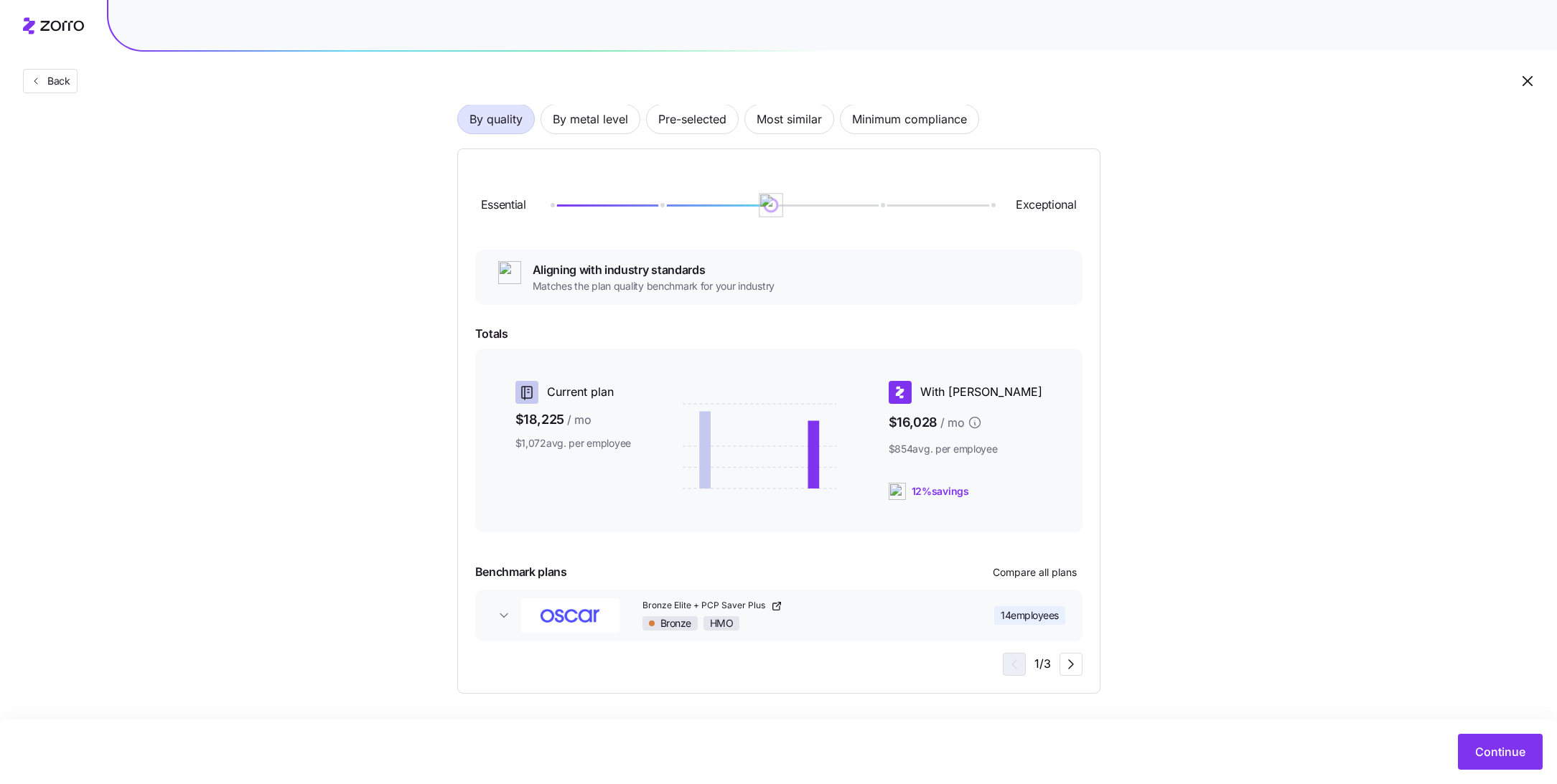
drag, startPoint x: 658, startPoint y: 209, endPoint x: 732, endPoint y: 209, distance: 74.0
click at [732, 209] on div "Essential Exceptional" at bounding box center [778, 205] width 607 height 78
drag, startPoint x: 774, startPoint y: 203, endPoint x: 748, endPoint y: 206, distance: 26.2
click at [748, 206] on div at bounding box center [770, 205] width 441 height 8
click at [1067, 661] on icon "button" at bounding box center [1071, 664] width 18 height 18
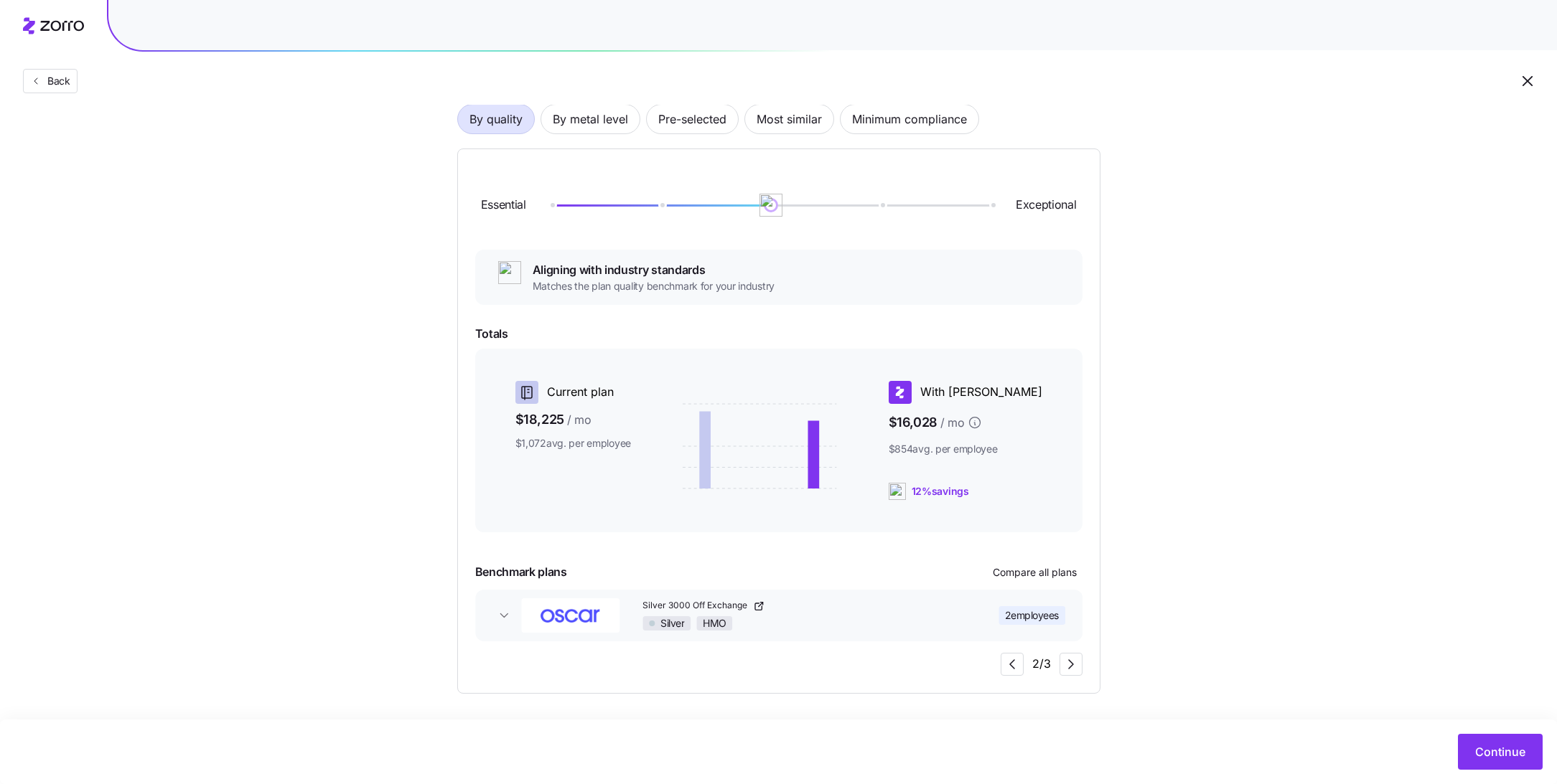
click at [1037, 612] on span "2 employees" at bounding box center [1031, 616] width 54 height 14
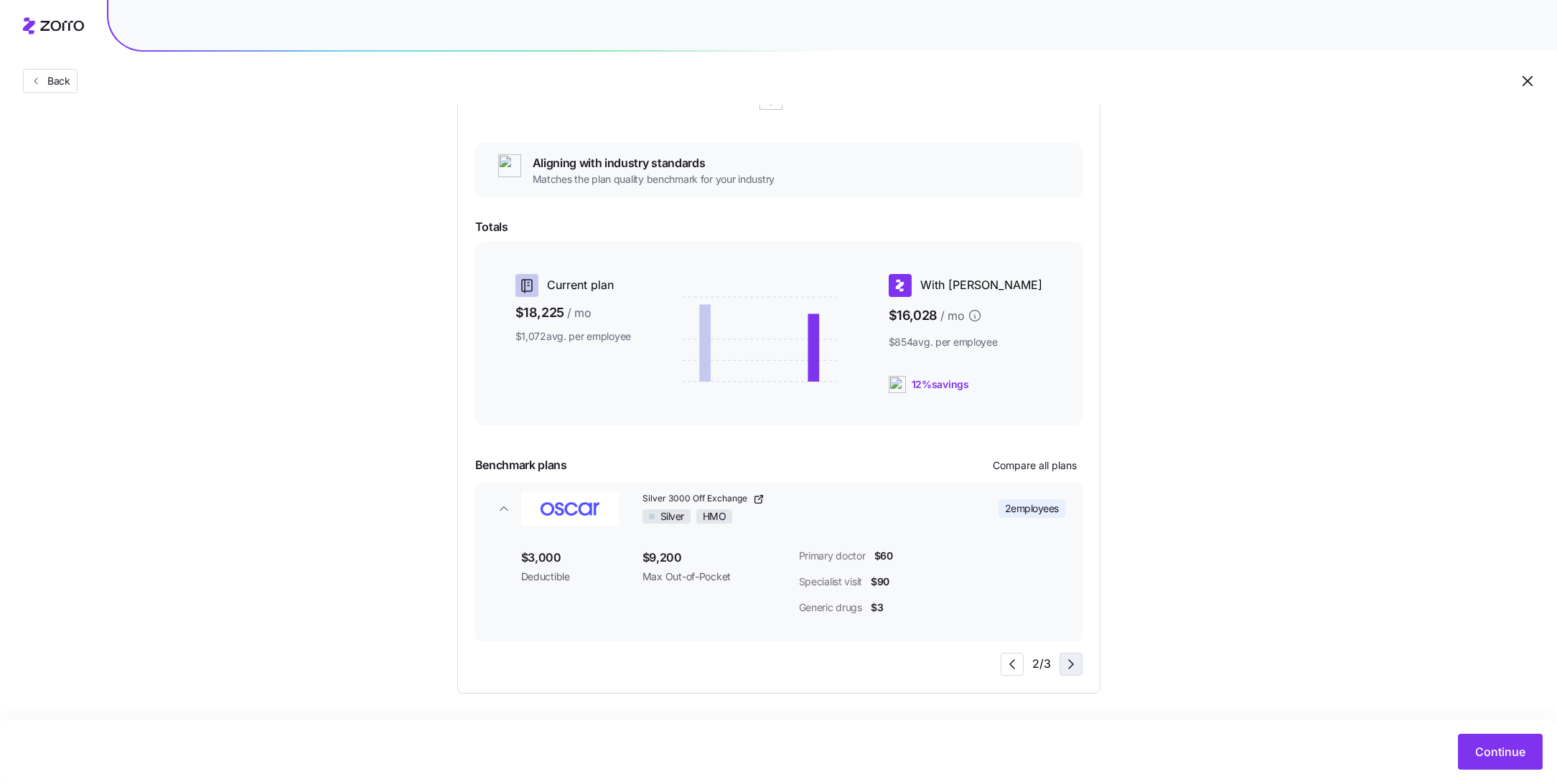
click at [1074, 663] on icon "button" at bounding box center [1071, 664] width 18 height 18
click at [1074, 664] on div "3 / 3" at bounding box center [1041, 664] width 82 height 23
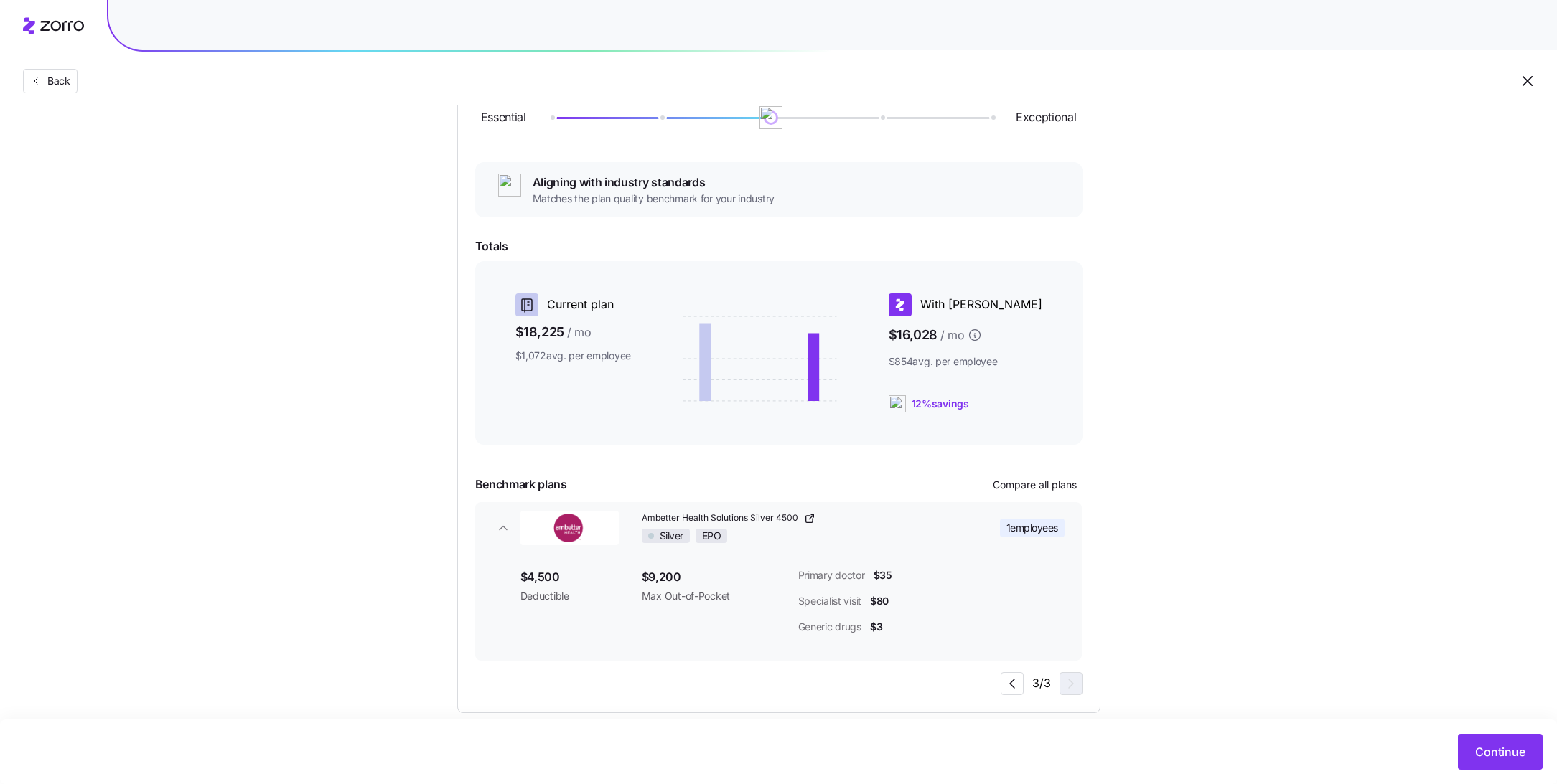
scroll to position [193, 0]
click at [1017, 690] on icon "button" at bounding box center [1011, 686] width 18 height 18
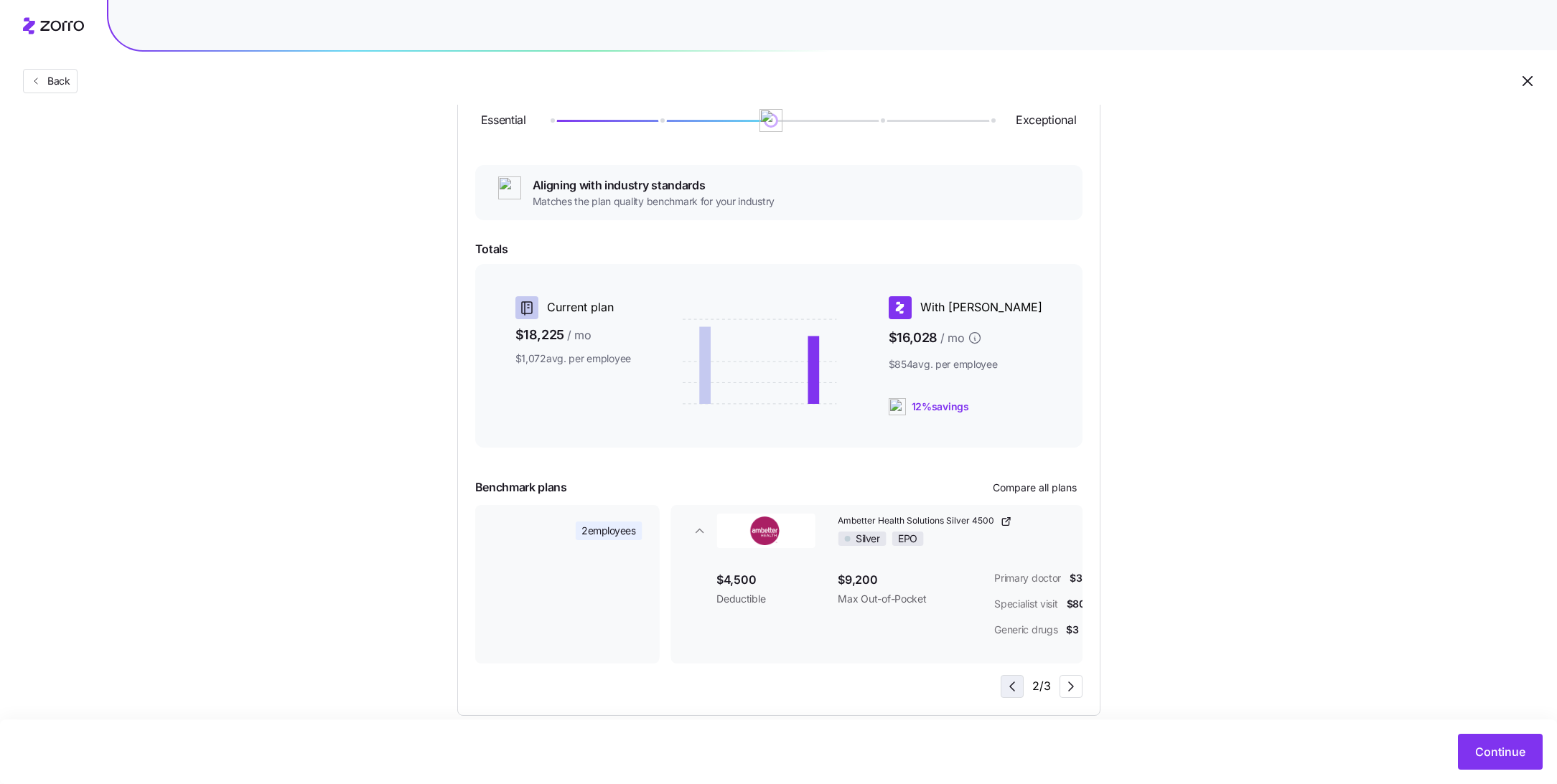
click at [1017, 690] on icon "button" at bounding box center [1011, 686] width 18 height 18
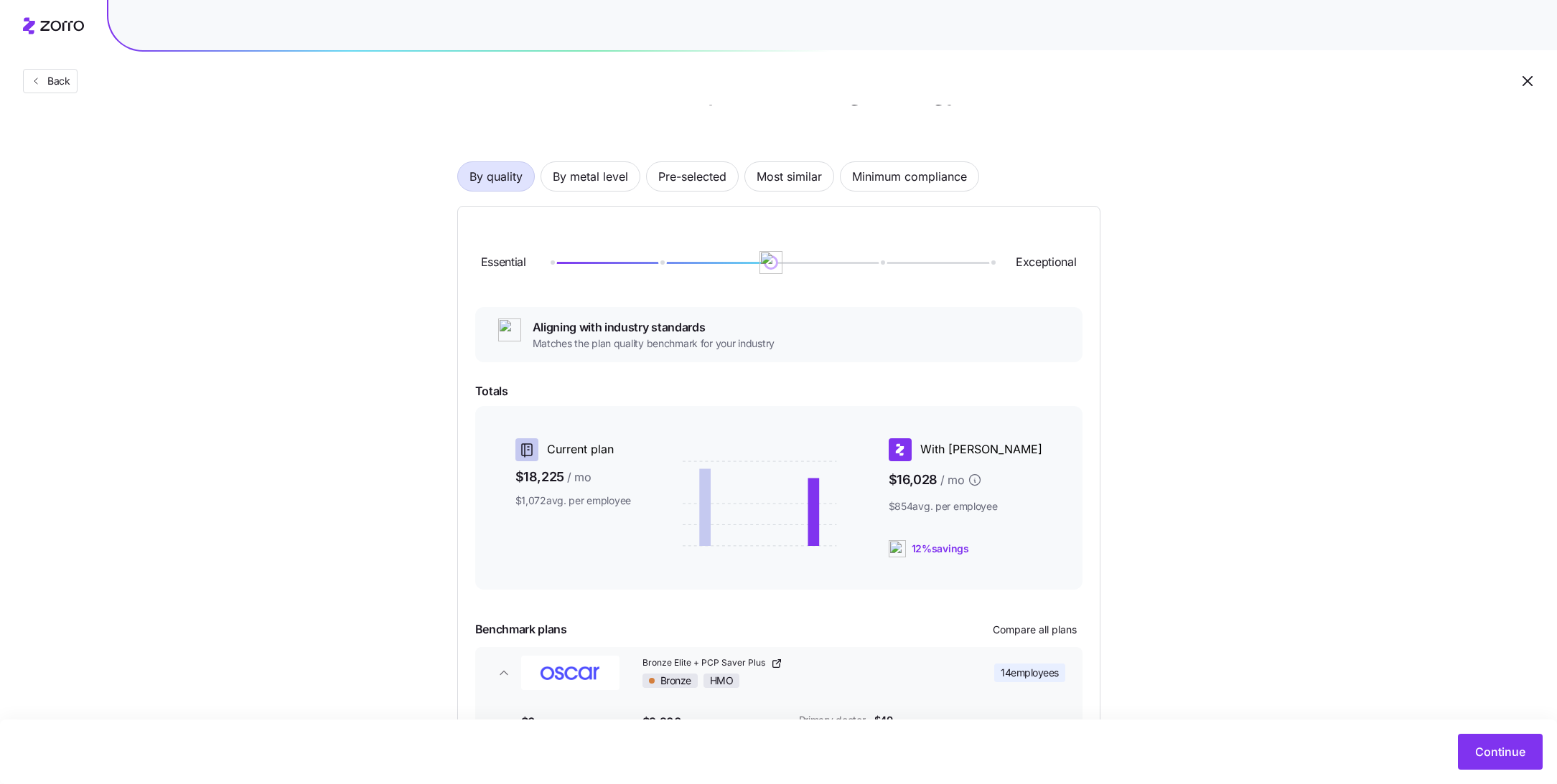
scroll to position [0, 0]
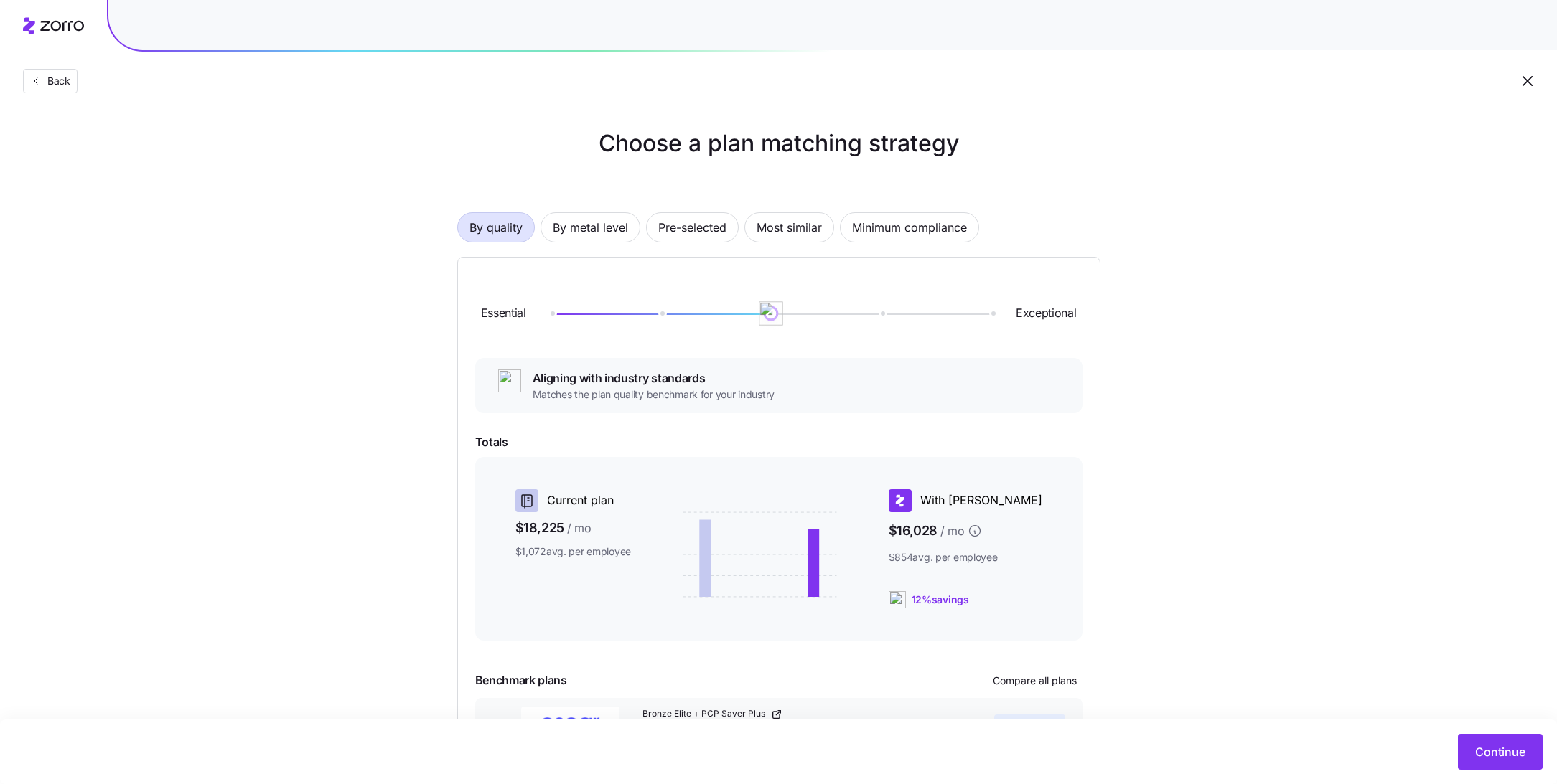
drag, startPoint x: 765, startPoint y: 314, endPoint x: 670, endPoint y: 314, distance: 95.0
click at [758, 314] on img at bounding box center [770, 314] width 24 height 24
click at [787, 228] on span "Most similar" at bounding box center [790, 228] width 66 height 29
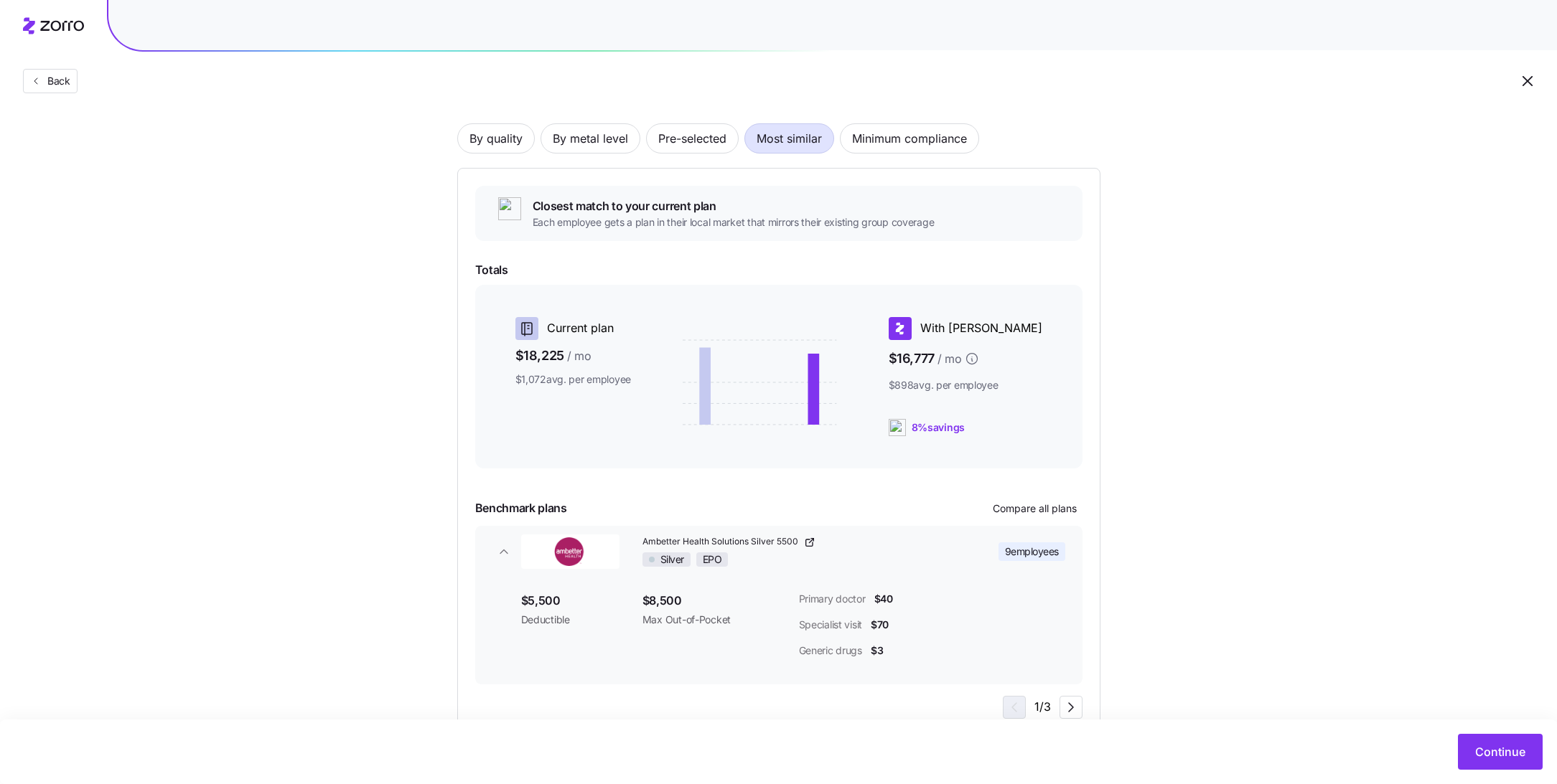
scroll to position [132, 0]
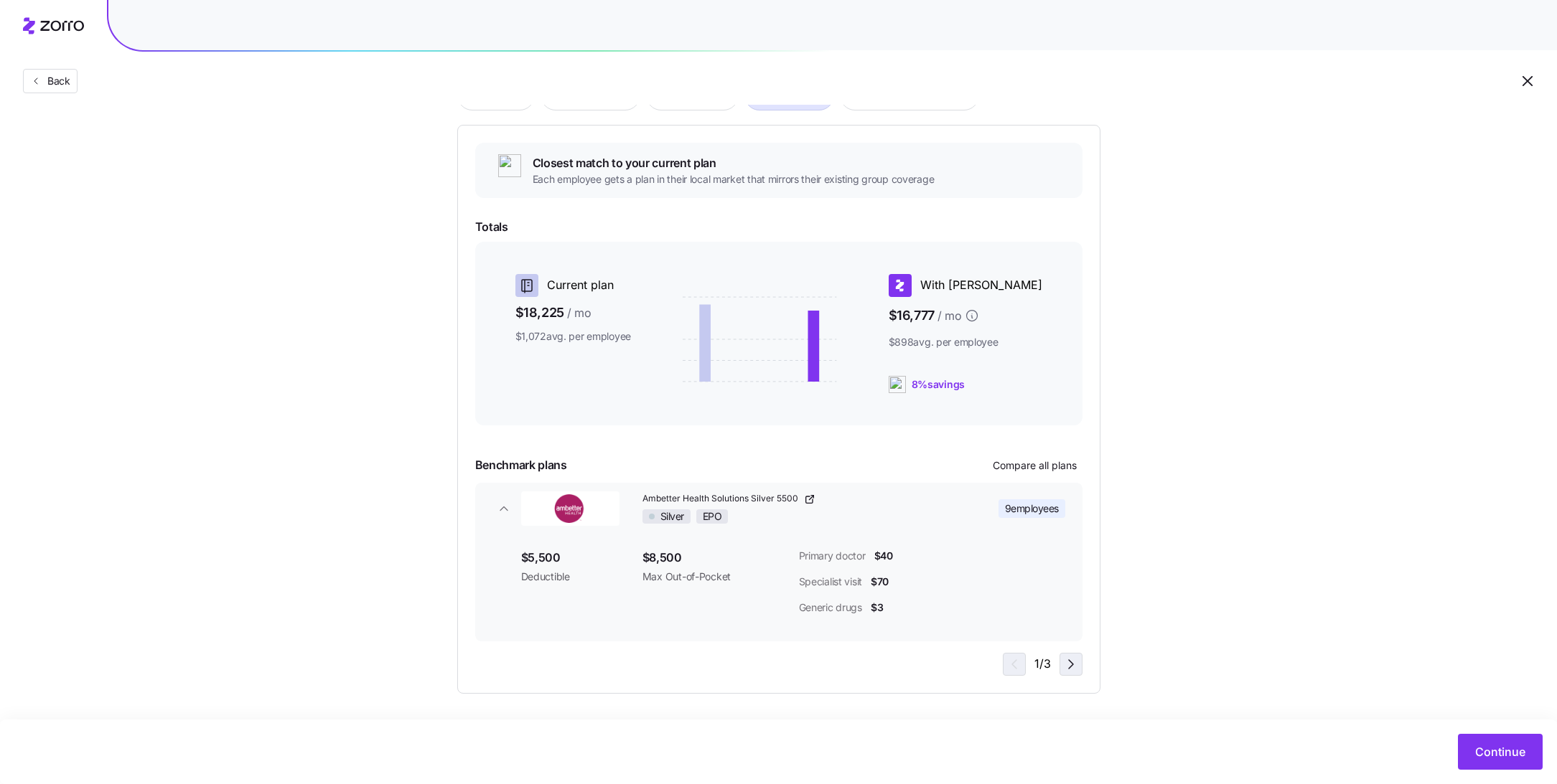
click at [1076, 669] on icon "button" at bounding box center [1071, 664] width 18 height 18
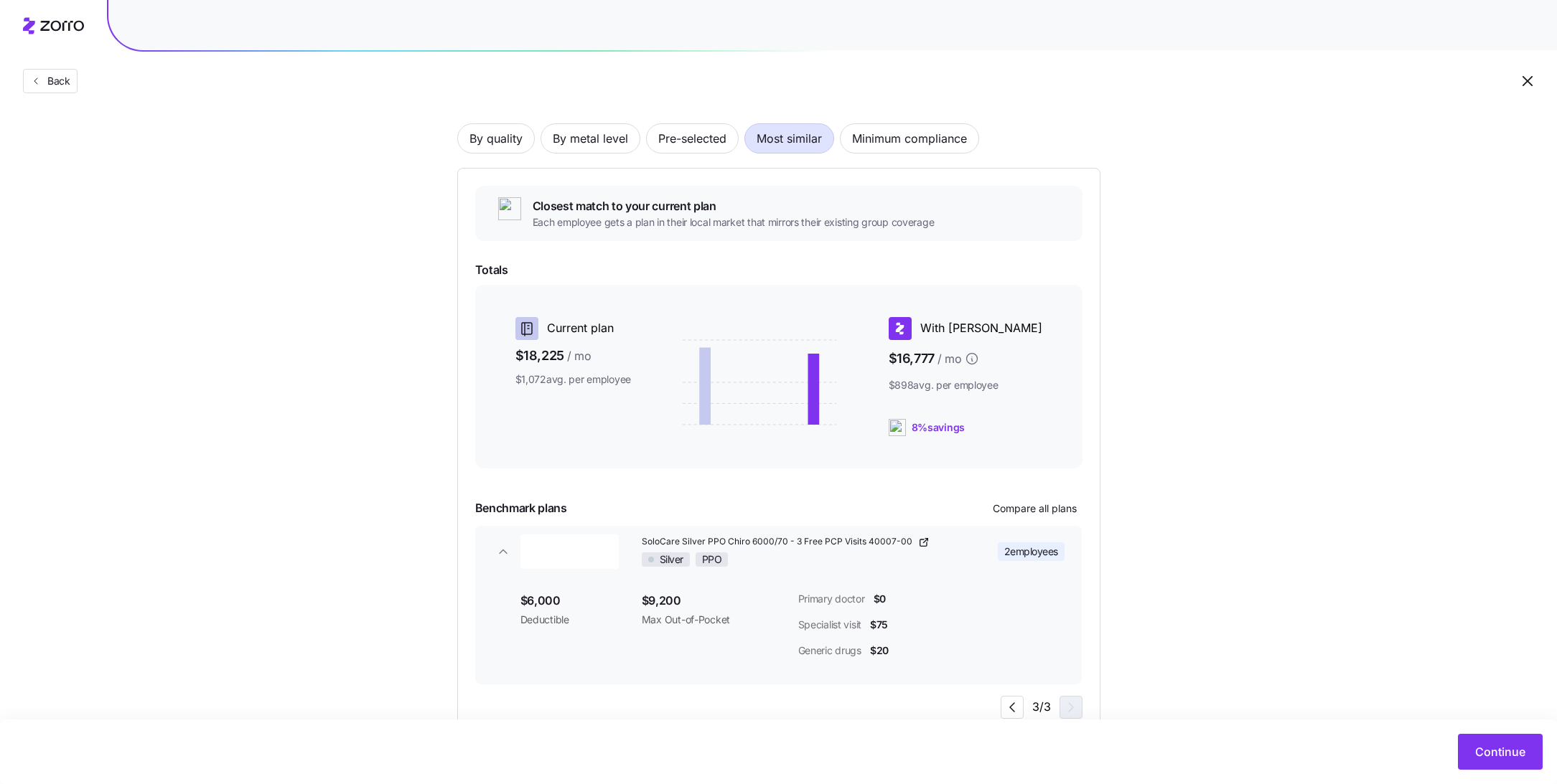
scroll to position [80, 0]
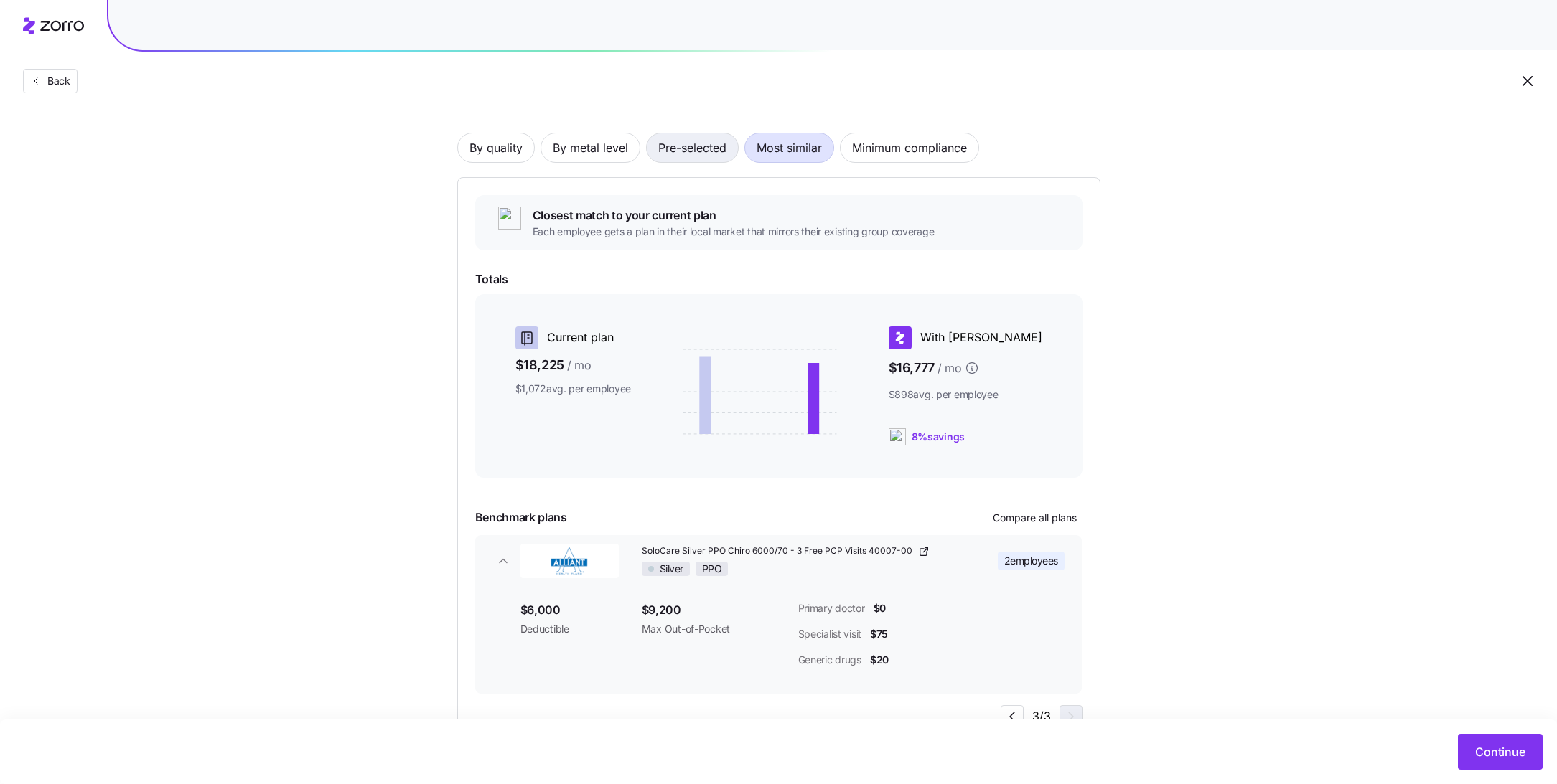
click at [696, 149] on span "Pre-selected" at bounding box center [692, 148] width 68 height 29
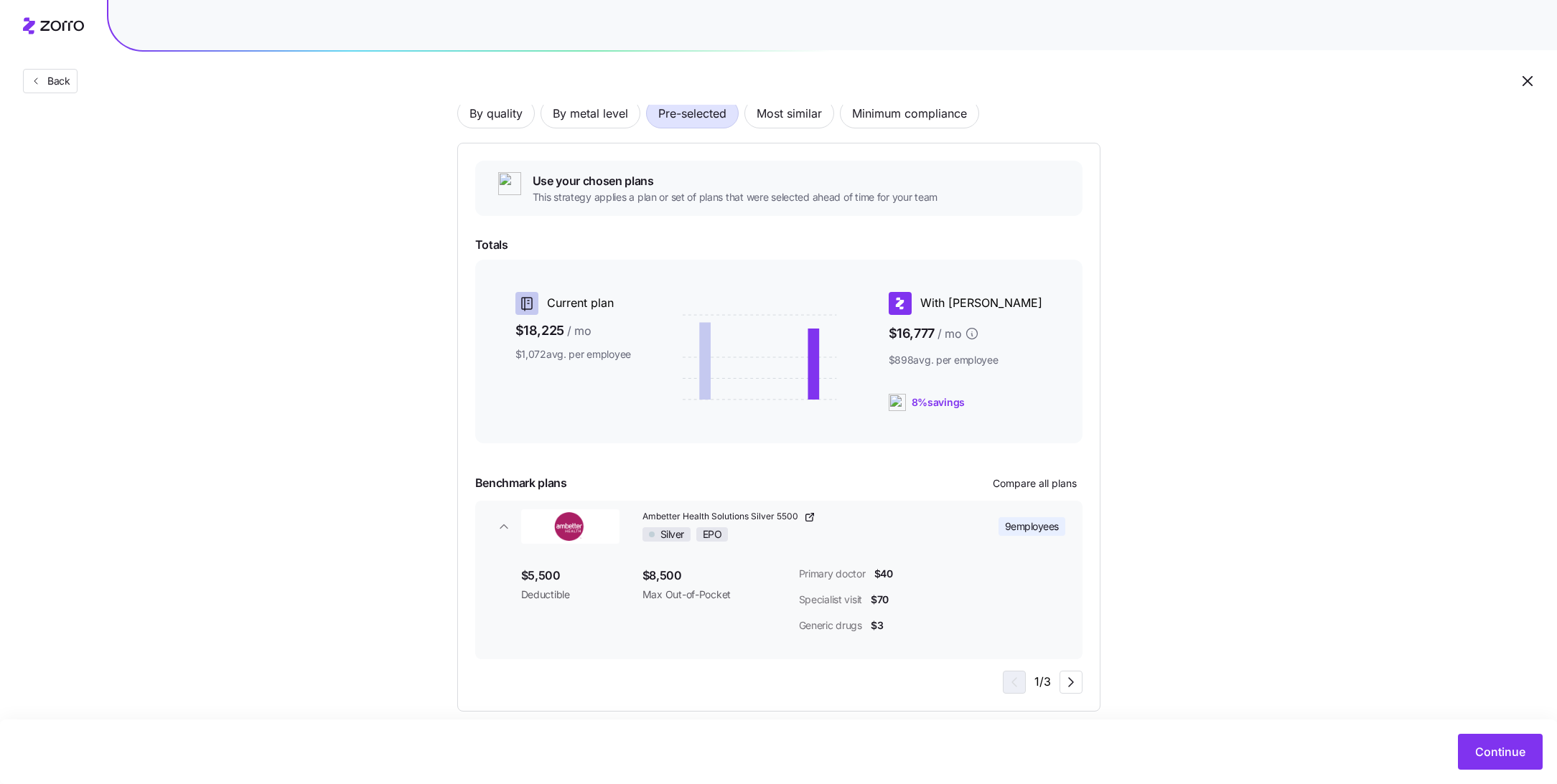
scroll to position [115, 0]
click at [1068, 680] on icon "button" at bounding box center [1071, 681] width 18 height 18
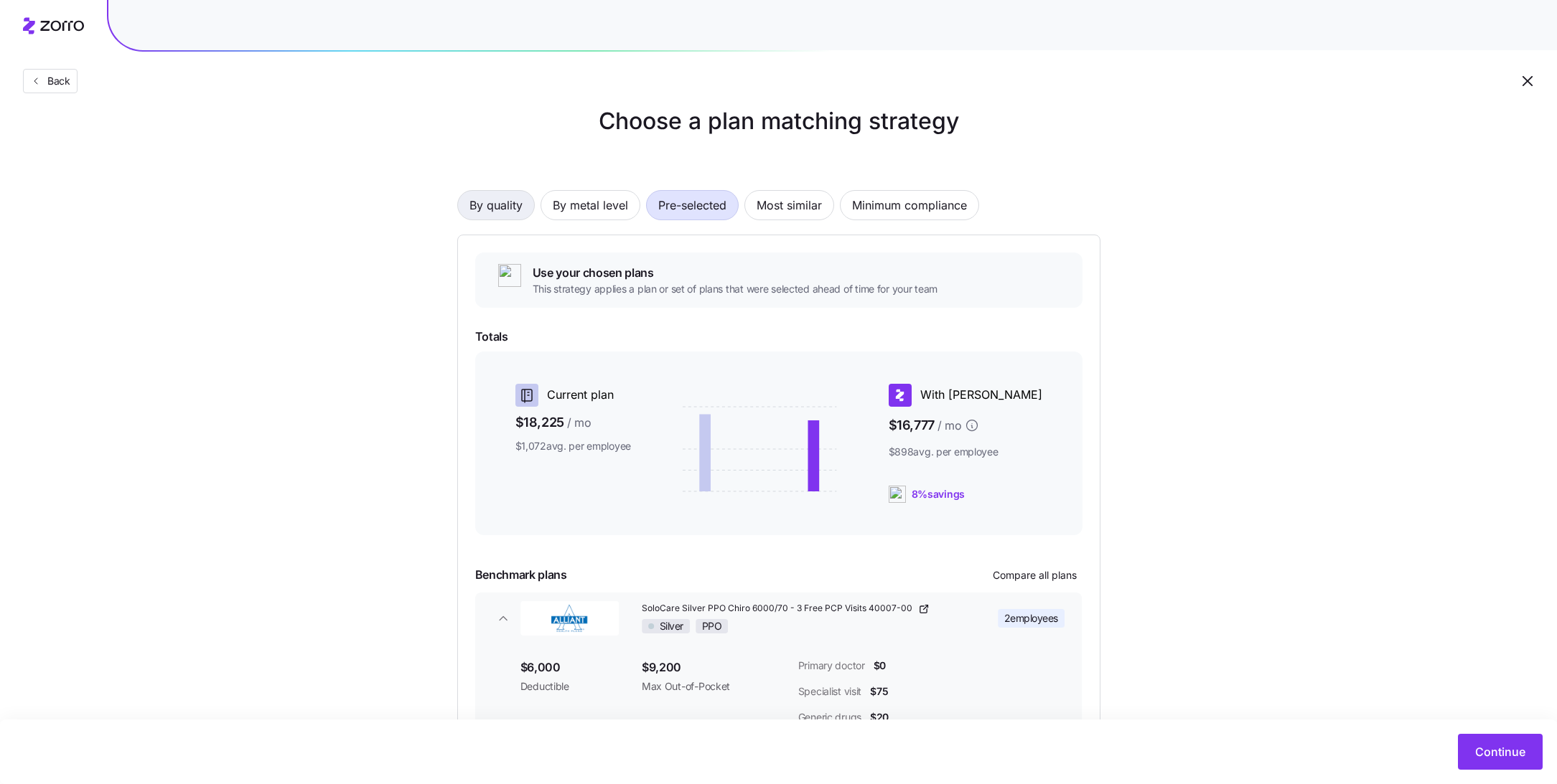
click at [506, 204] on span "By quality" at bounding box center [496, 205] width 53 height 29
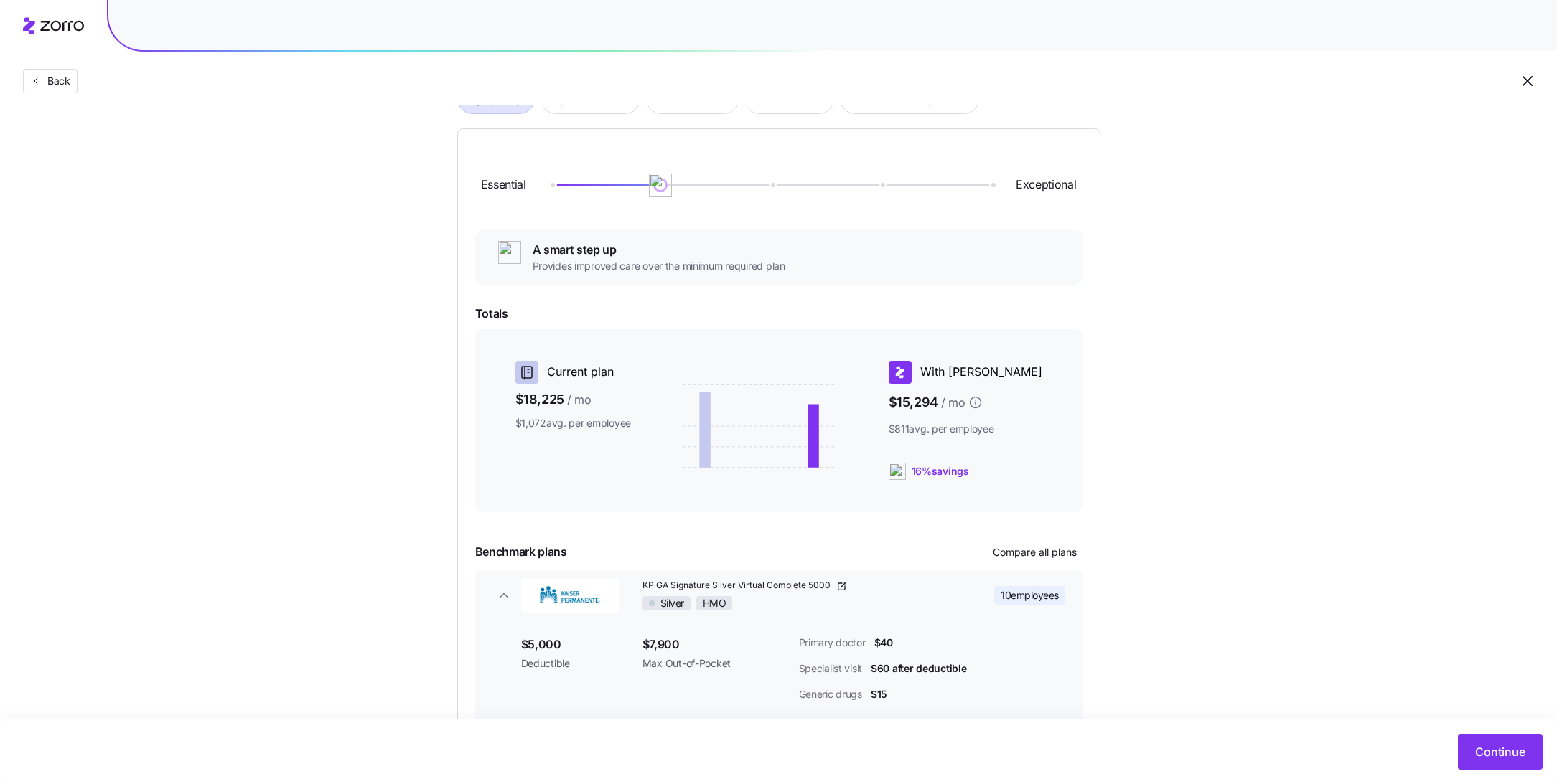
scroll to position [114, 0]
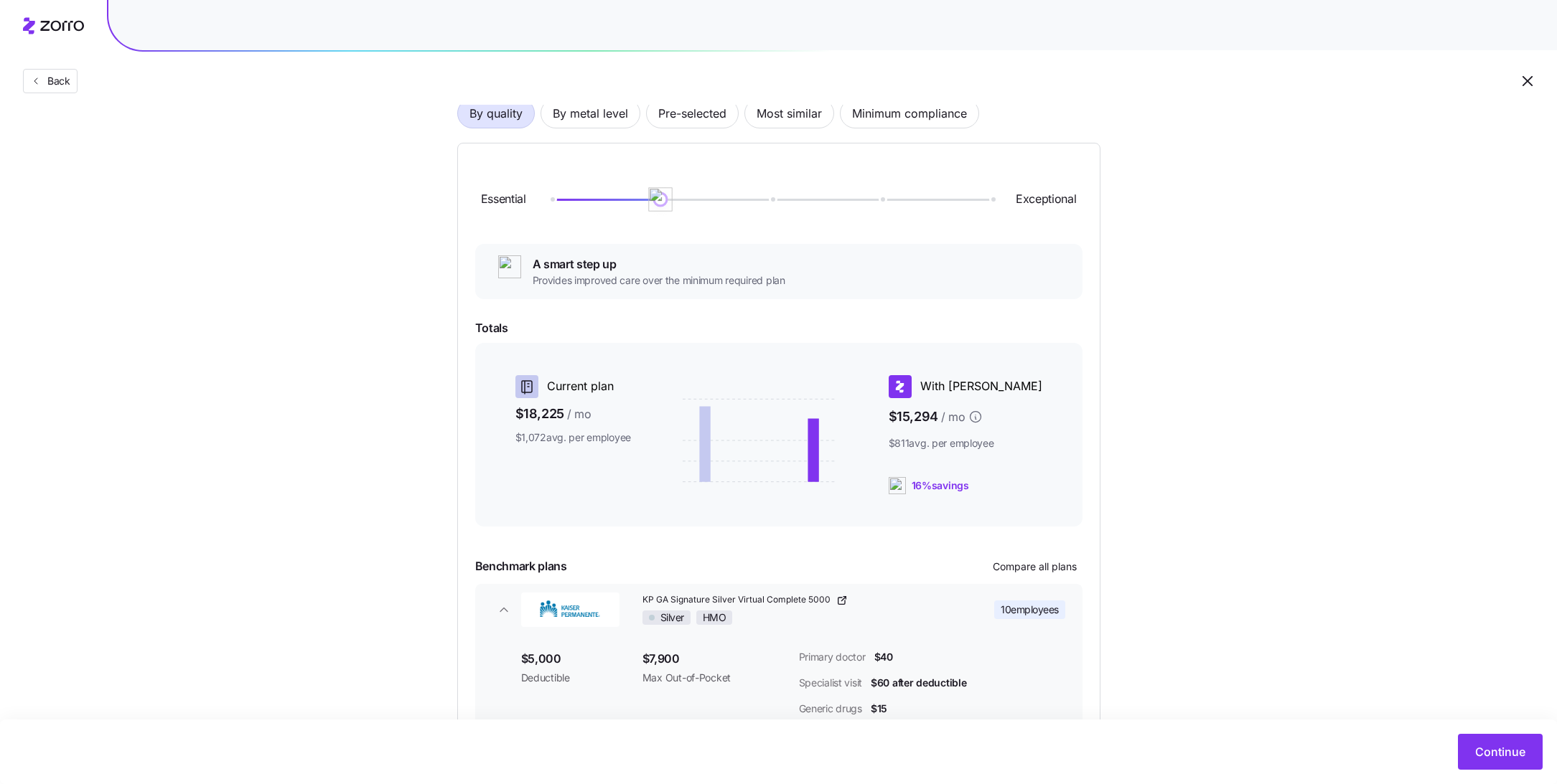
drag, startPoint x: 660, startPoint y: 200, endPoint x: 727, endPoint y: 200, distance: 67.0
click at [727, 200] on div at bounding box center [770, 200] width 441 height 2
drag, startPoint x: 765, startPoint y: 197, endPoint x: 485, endPoint y: 180, distance: 280.5
click at [485, 180] on div "Essential Exceptional" at bounding box center [778, 200] width 607 height 78
drag, startPoint x: 549, startPoint y: 203, endPoint x: 740, endPoint y: 210, distance: 191.1
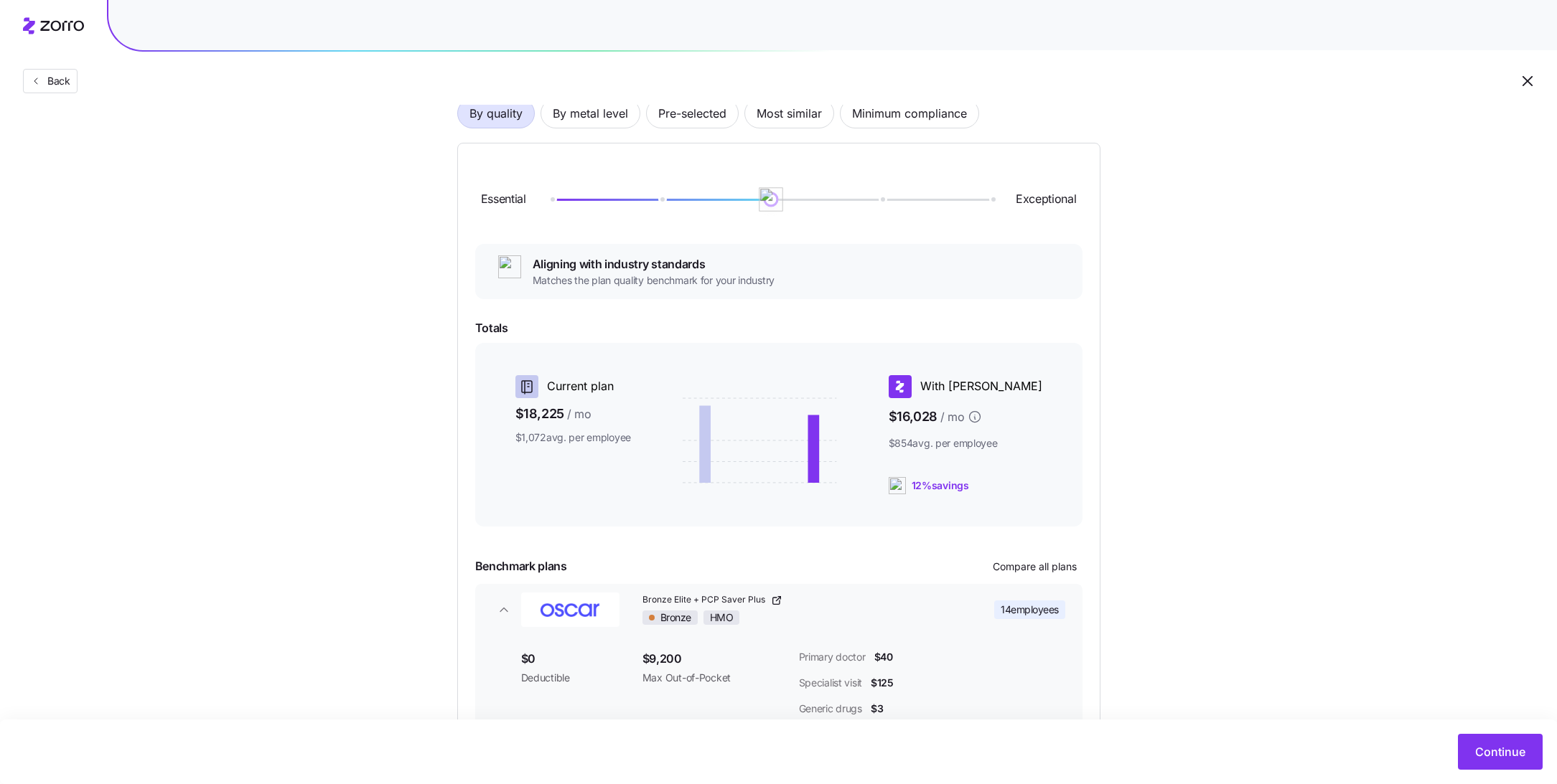
click at [740, 210] on div "Essential Exceptional" at bounding box center [778, 200] width 607 height 78
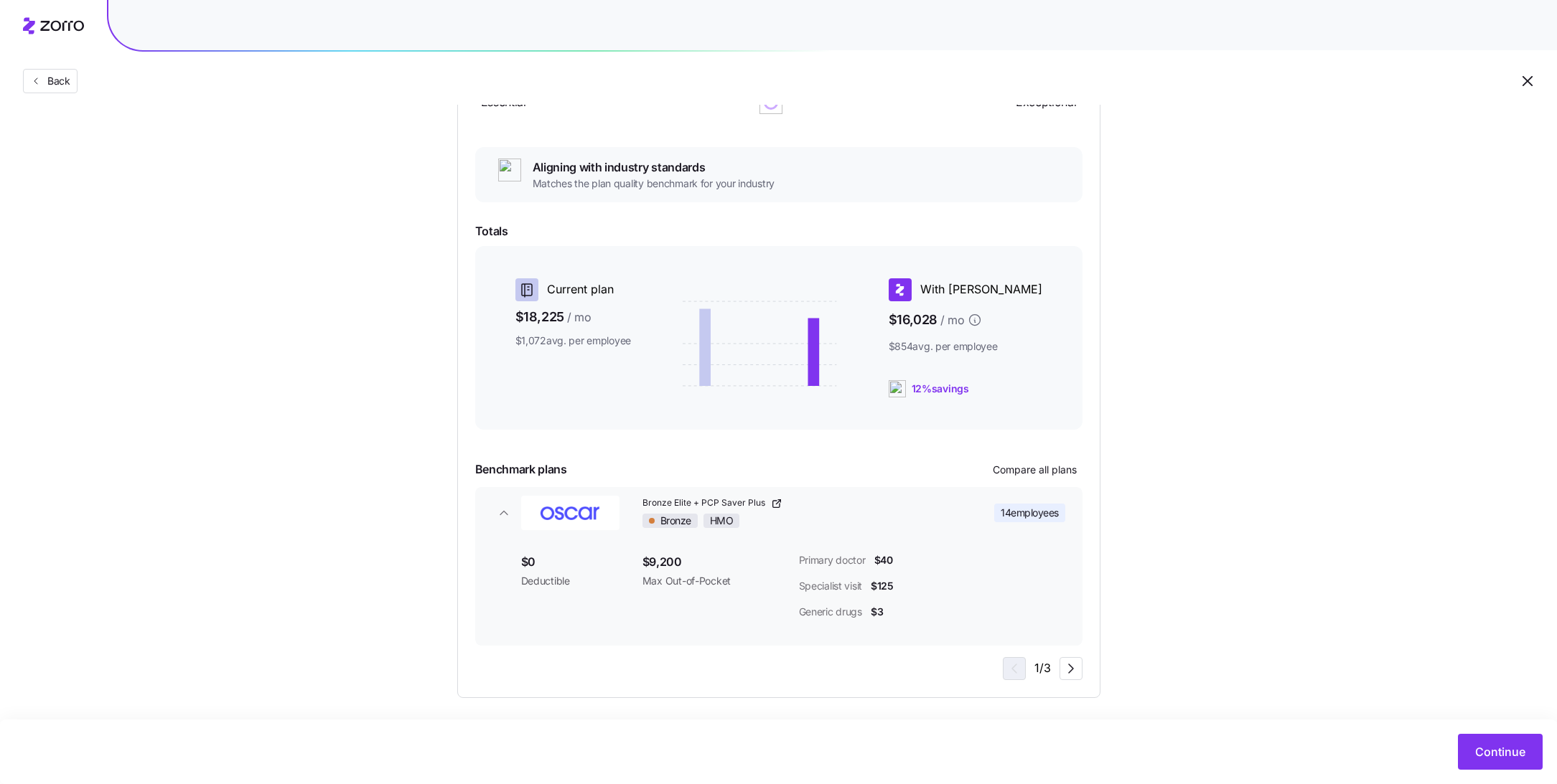
scroll to position [216, 0]
